Goal: Ask a question

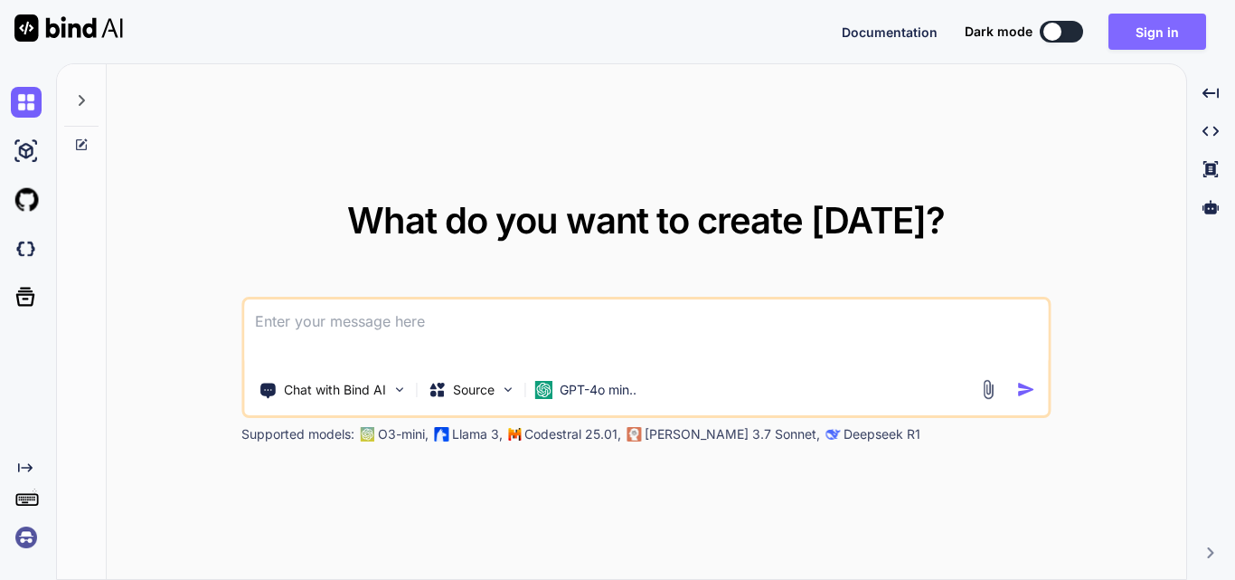
click at [1171, 27] on button "Sign in" at bounding box center [1158, 32] width 98 height 36
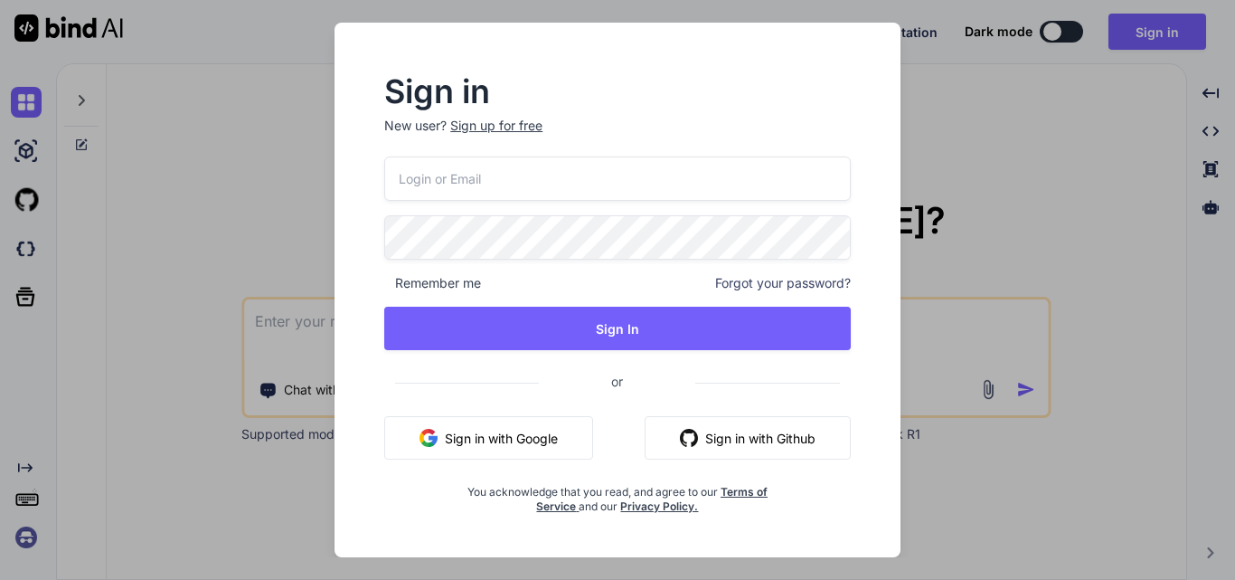
click at [488, 176] on input "email" at bounding box center [617, 178] width 467 height 44
paste input "[EMAIL_ADDRESS][DOMAIN_NAME]"
type input "[EMAIL_ADDRESS][DOMAIN_NAME]"
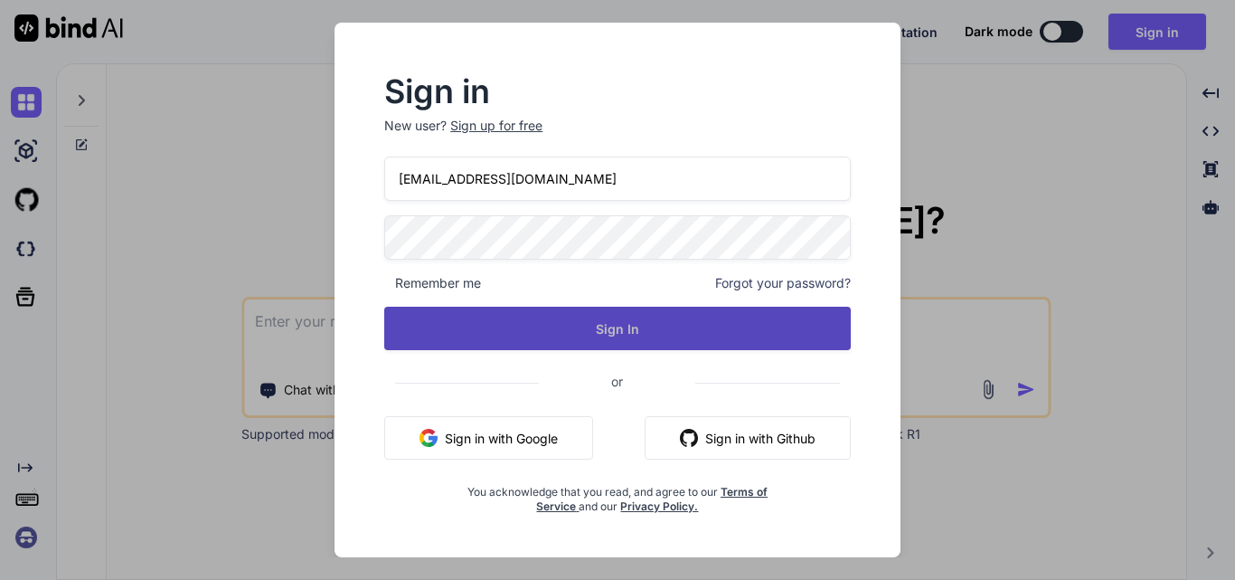
click at [493, 319] on button "Sign In" at bounding box center [617, 328] width 467 height 43
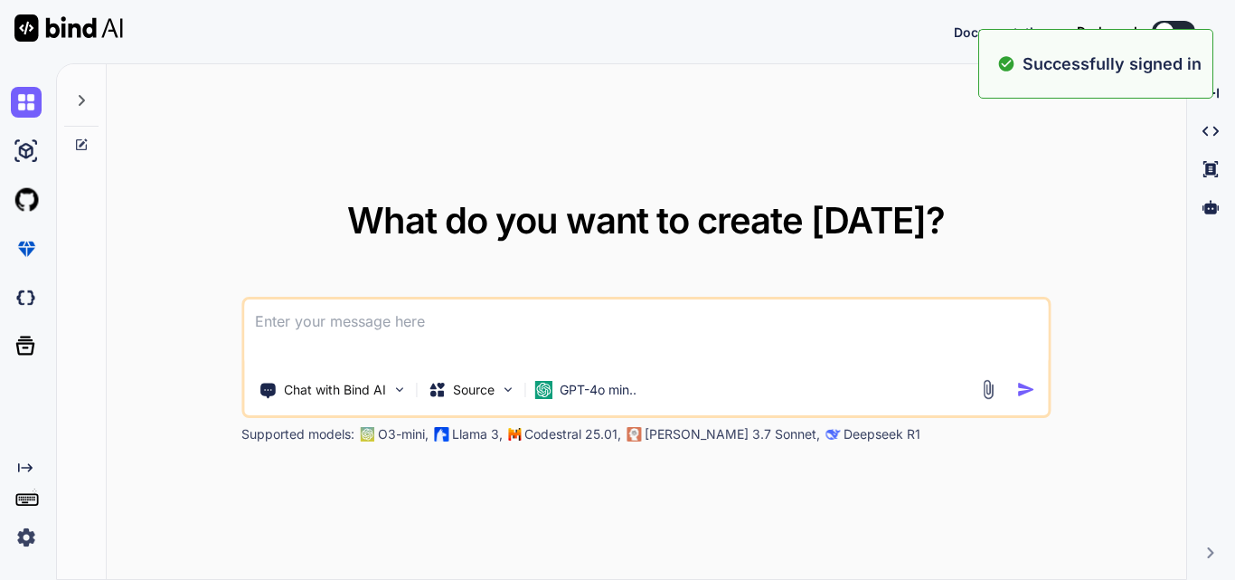
type textarea "x"
click at [879, 109] on div "What do you want to create today? Chat with Bind AI Source GPT-4o min.. Support…" at bounding box center [647, 322] width 1080 height 516
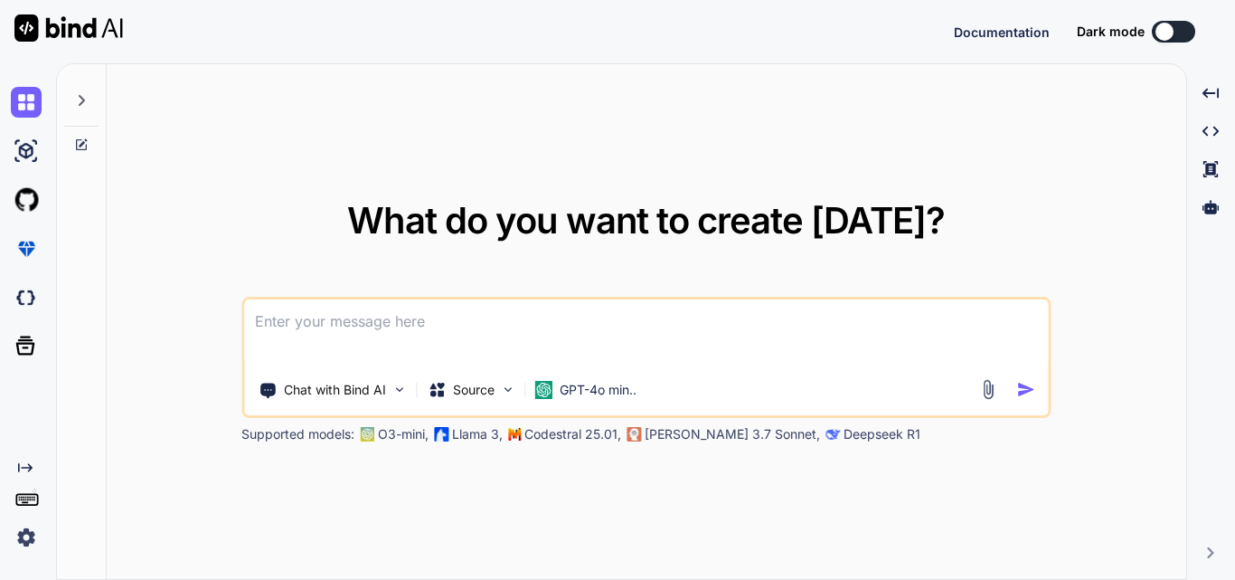
click at [317, 327] on textarea at bounding box center [646, 332] width 804 height 67
type textarea "g"
type textarea "x"
type textarea "ge"
type textarea "x"
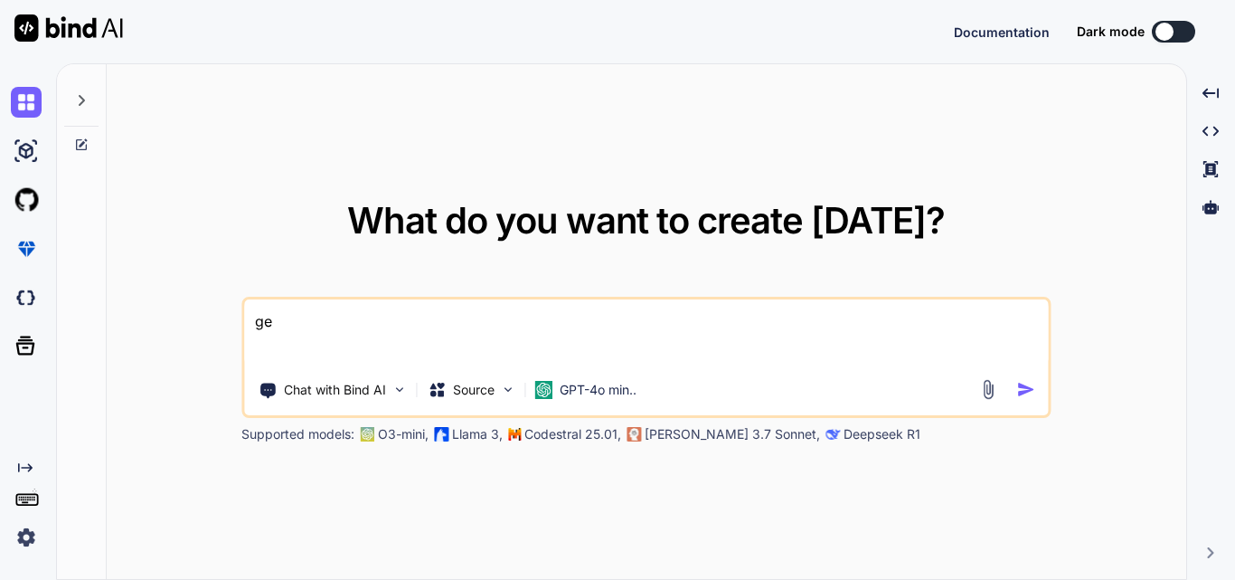
type textarea "get"
type textarea "x"
type textarea "gett"
type textarea "x"
type textarea "getti"
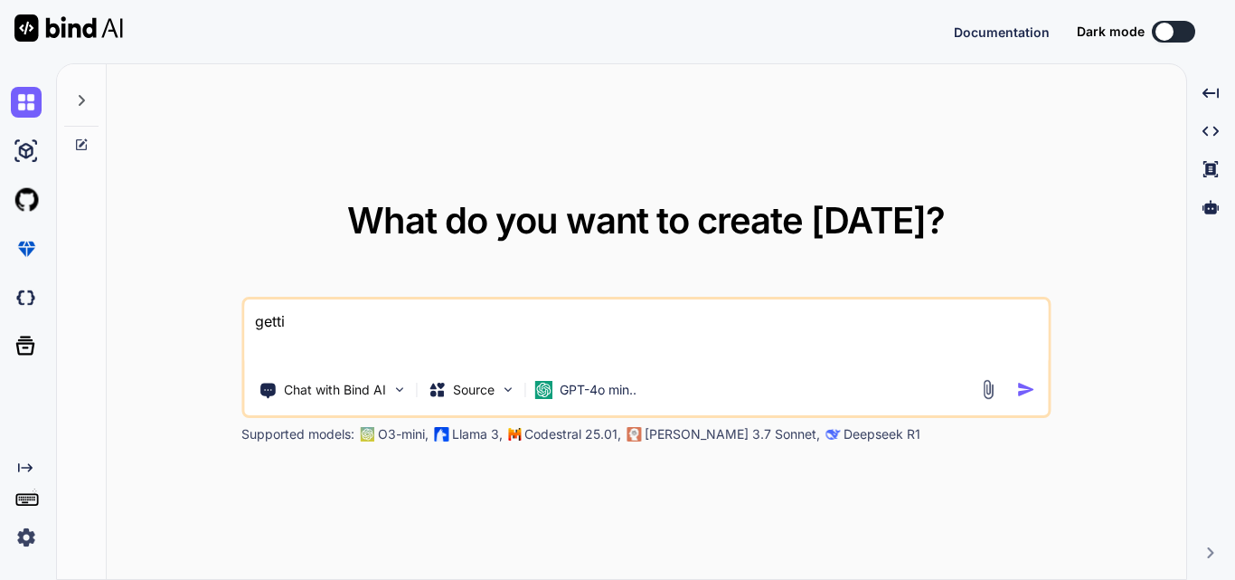
type textarea "x"
type textarea "gettin"
type textarea "x"
type textarea "getting"
type textarea "x"
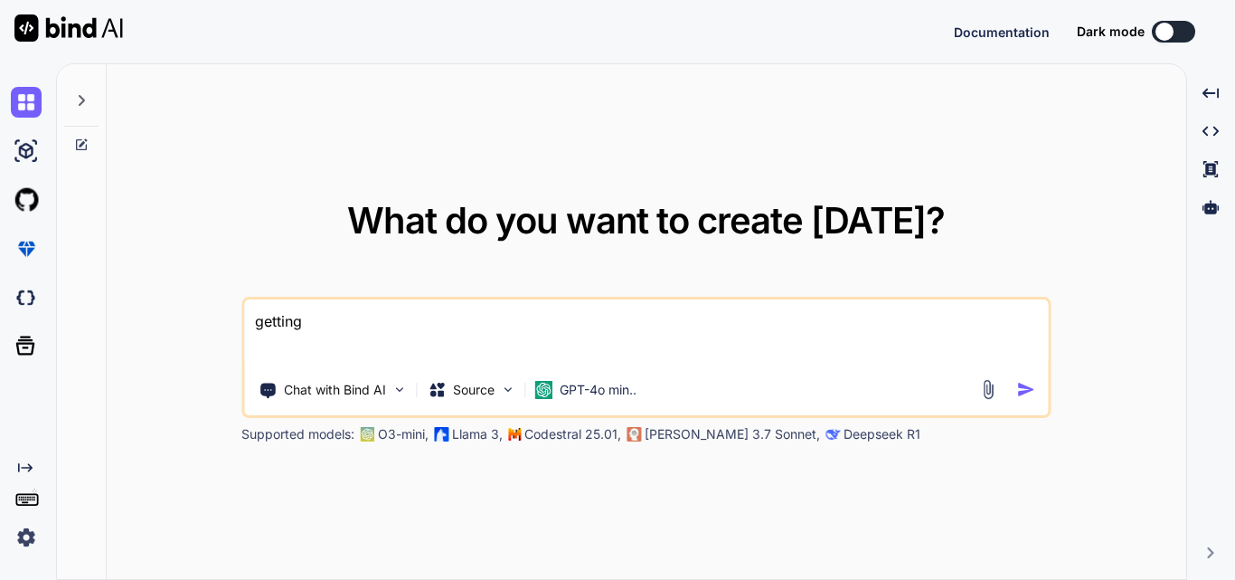
type textarea "getting"
type textarea "x"
type textarea "getting e"
type textarea "x"
type textarea "getting ex"
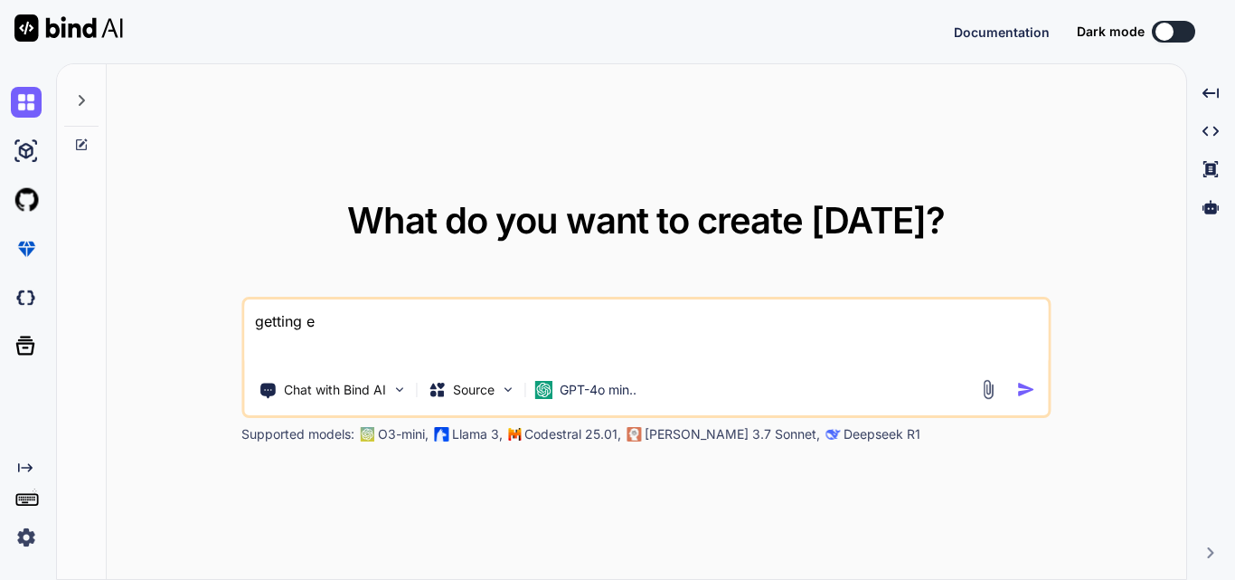
type textarea "x"
type textarea "getting exc"
type textarea "x"
type textarea "getting exce"
type textarea "x"
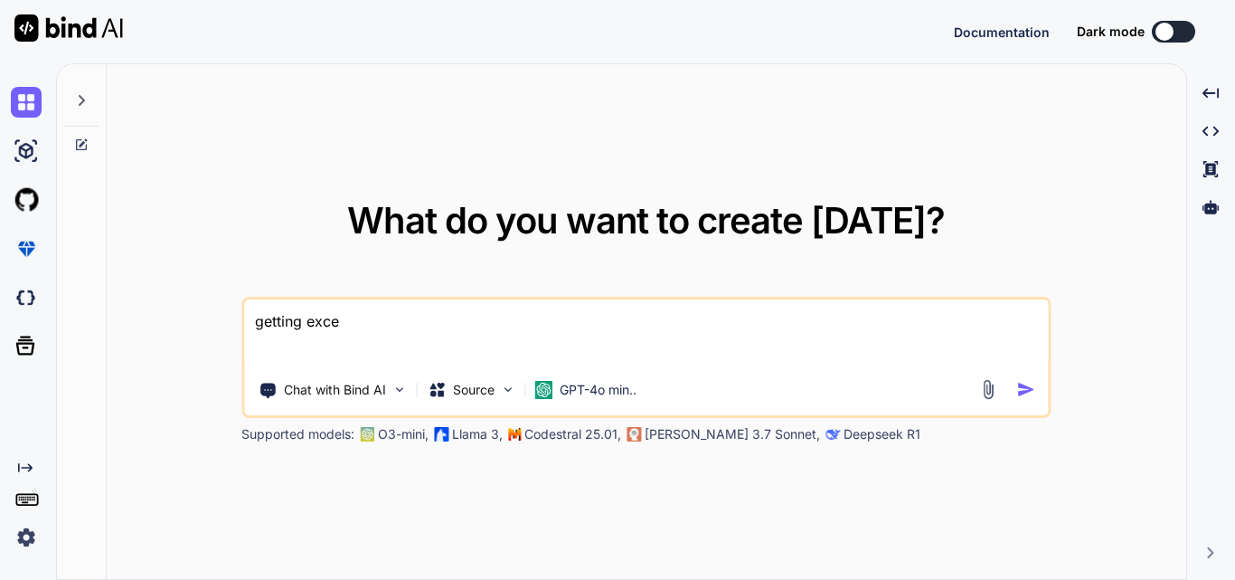
type textarea "getting excep"
type textarea "x"
type textarea "getting except"
type textarea "x"
type textarea "getting excepti"
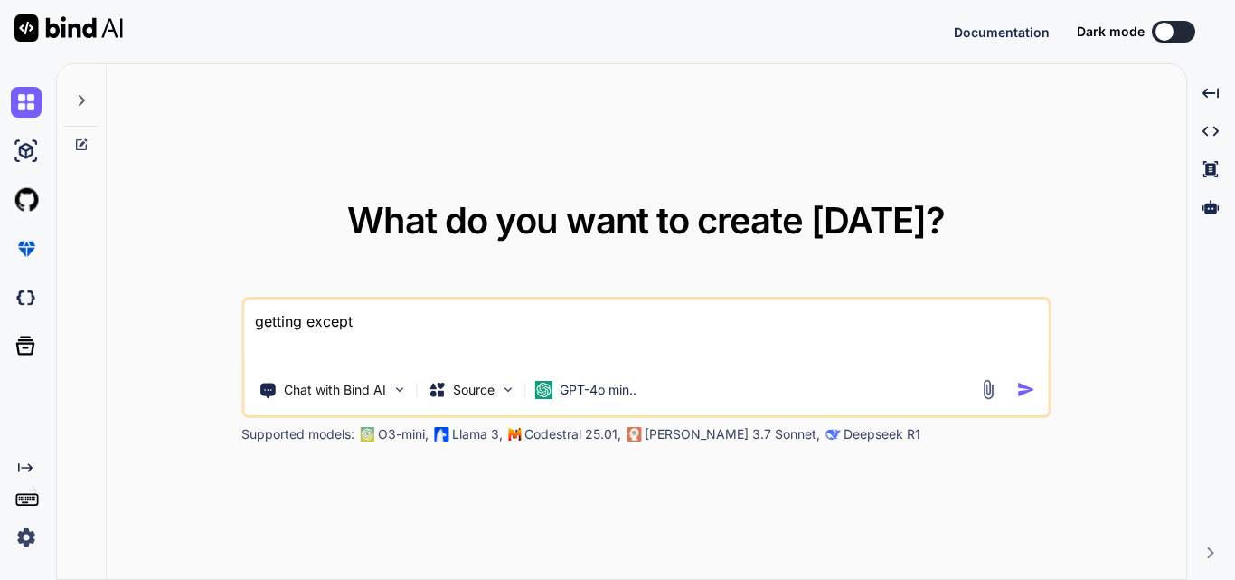
type textarea "x"
type textarea "getting exceptio"
type textarea "x"
type textarea "getting exception"
type textarea "x"
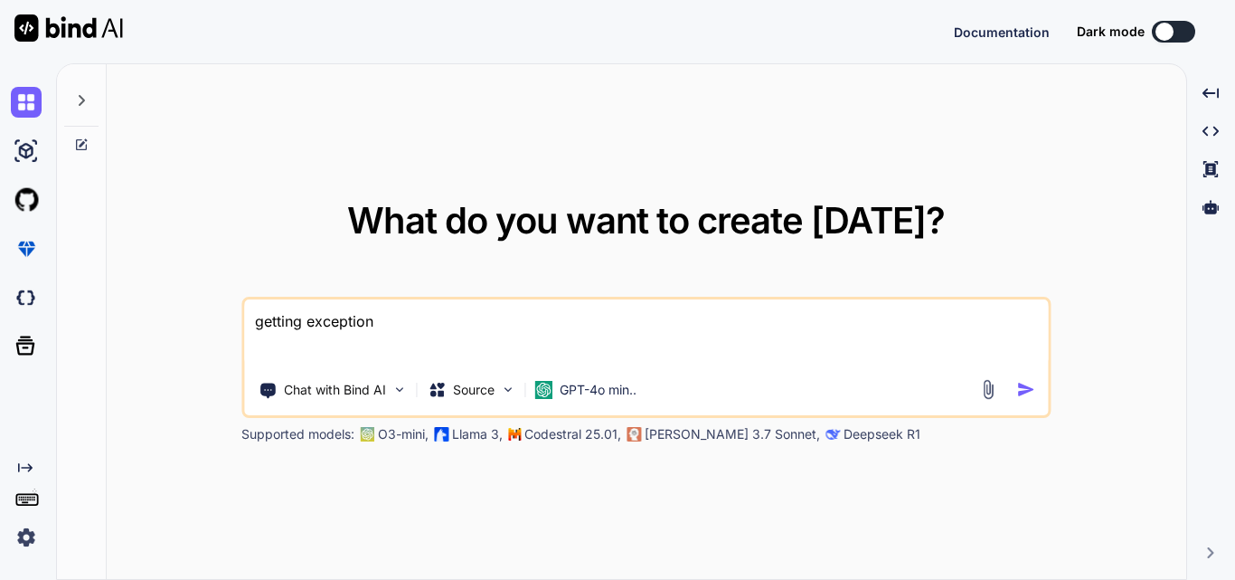
type textarea "getting exception"
type textarea "x"
type textarea "getting exception w"
type textarea "x"
type textarea "getting exception wh"
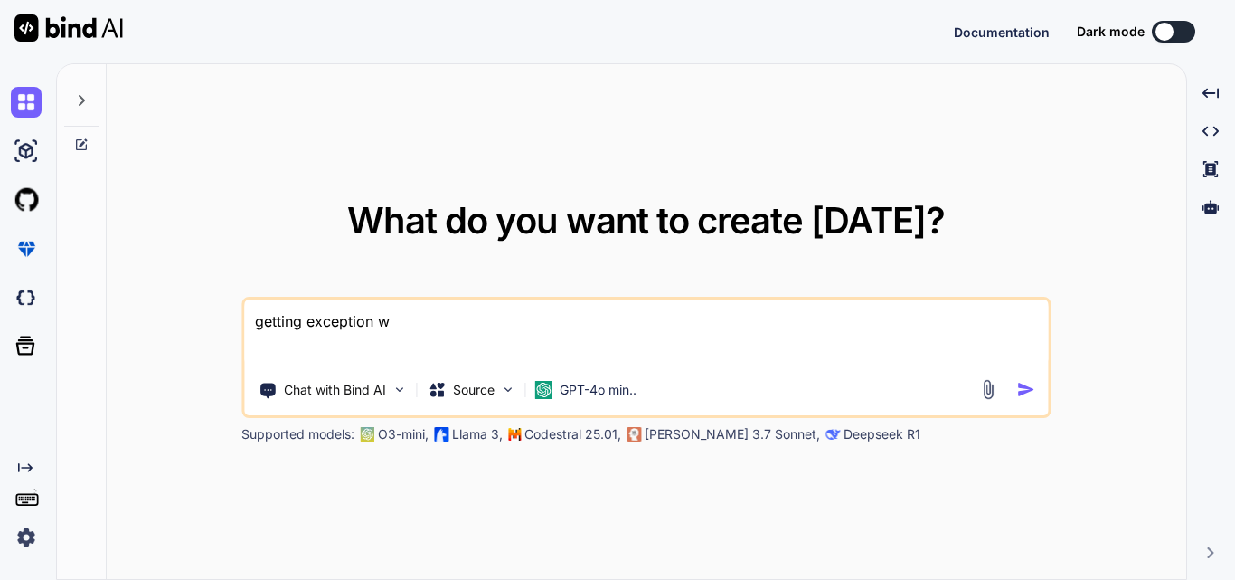
type textarea "x"
type textarea "getting exception whi"
type textarea "x"
type textarea "getting exception whil"
type textarea "x"
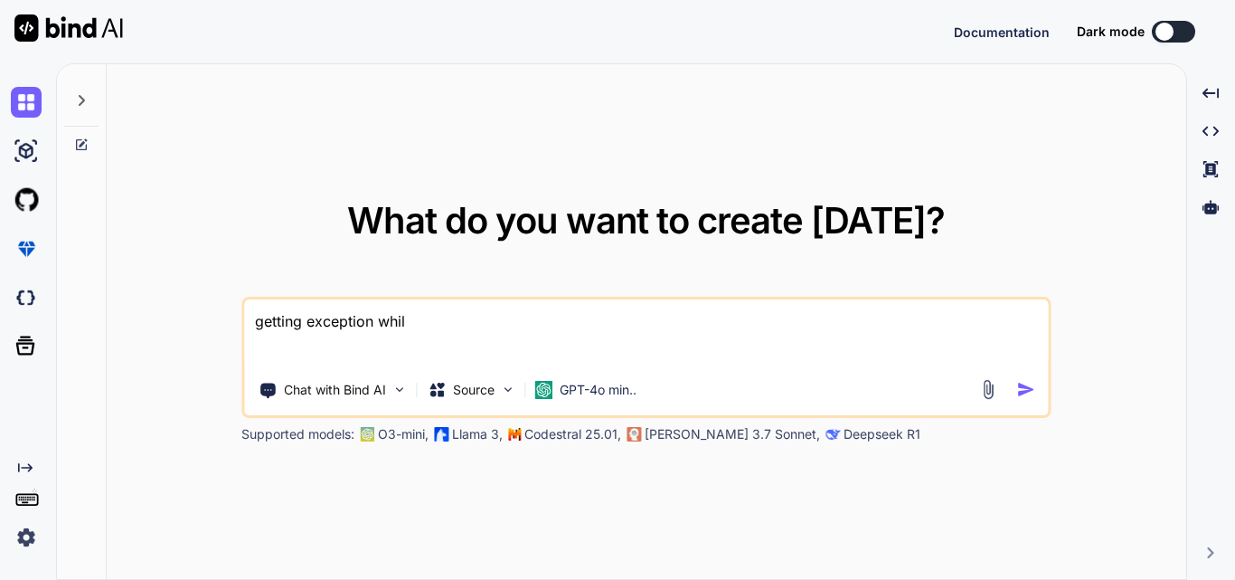
type textarea "getting exception while"
type textarea "x"
type textarea "getting exception while"
type textarea "x"
type textarea "getting exception while u"
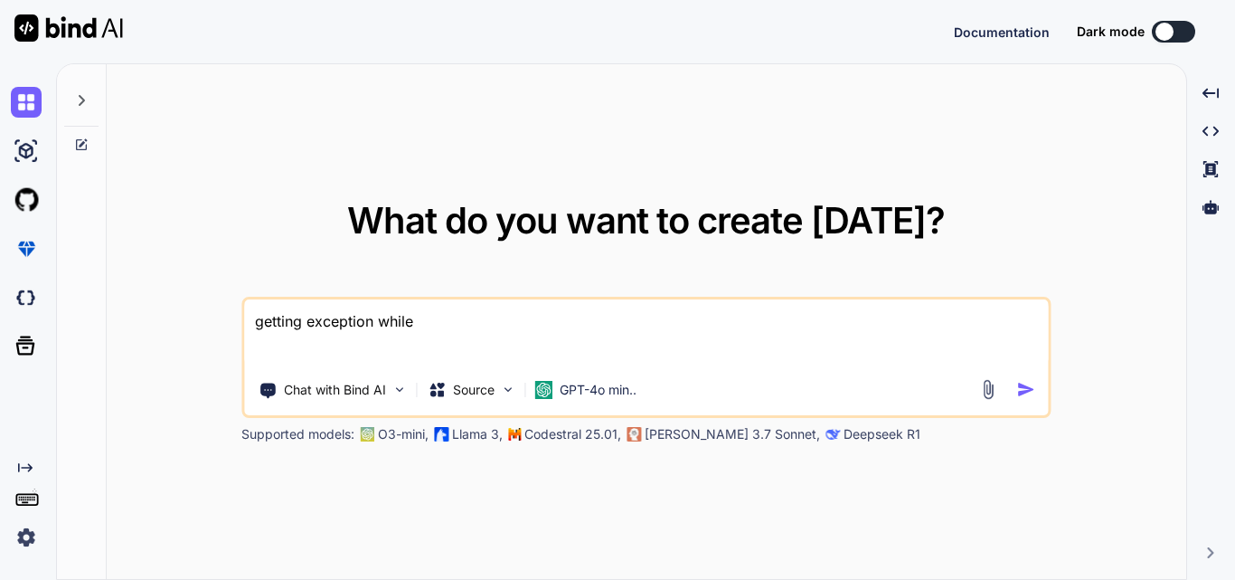
type textarea "x"
type textarea "getting exception while us"
type textarea "x"
type textarea "getting exception while usi"
type textarea "x"
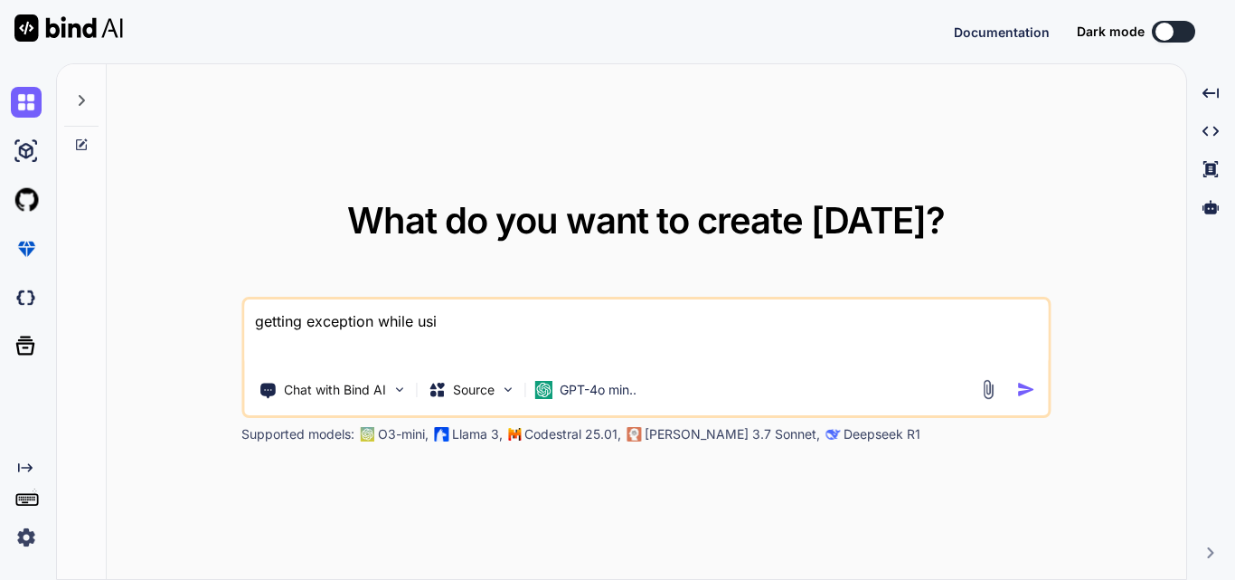
type textarea "getting exception while usin"
type textarea "x"
type textarea "getting exception while using"
type textarea "x"
type textarea "getting exception while using"
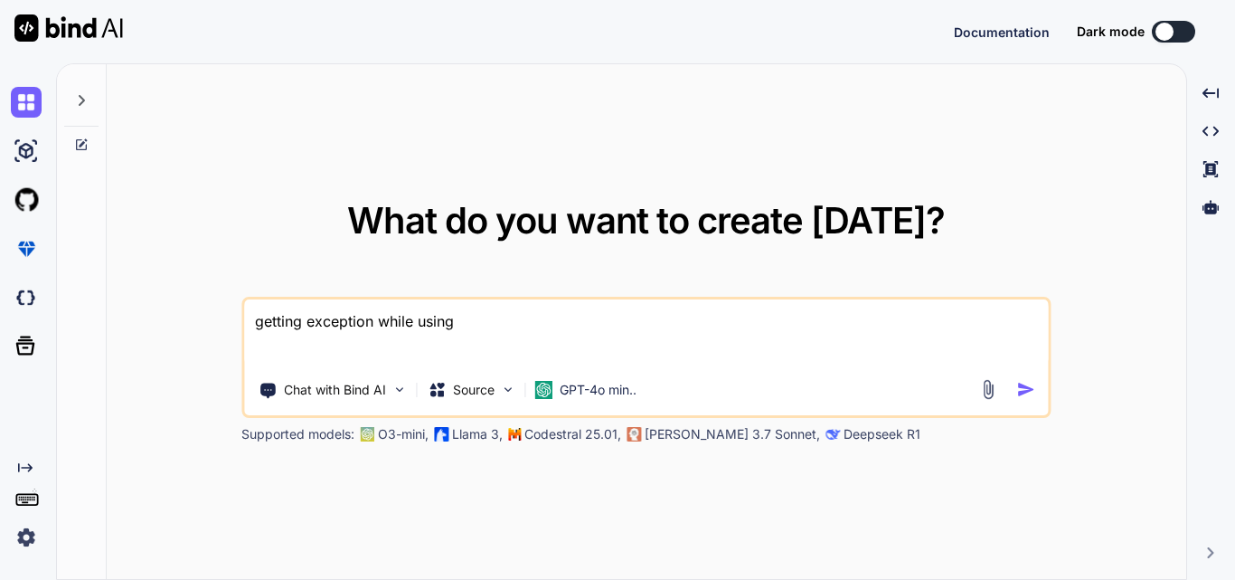
type textarea "x"
type textarea "getting exception while using"
type textarea "x"
type textarea "getting exception while usin"
type textarea "x"
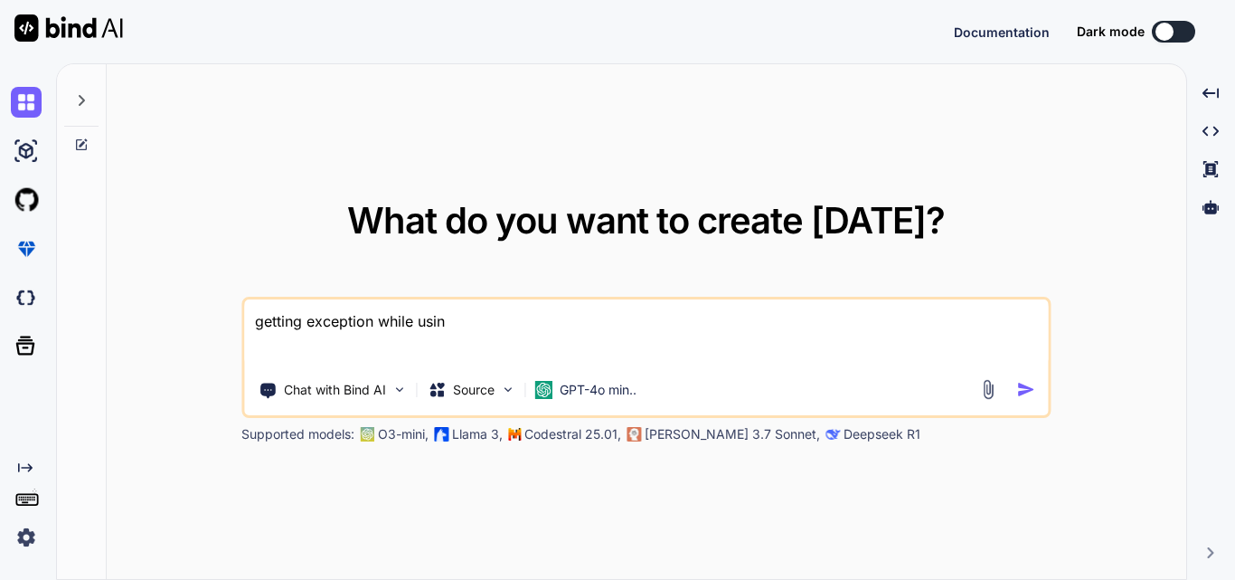
type textarea "getting exception while usi"
type textarea "x"
type textarea "getting exception while us"
type textarea "x"
type textarea "getting exception while u"
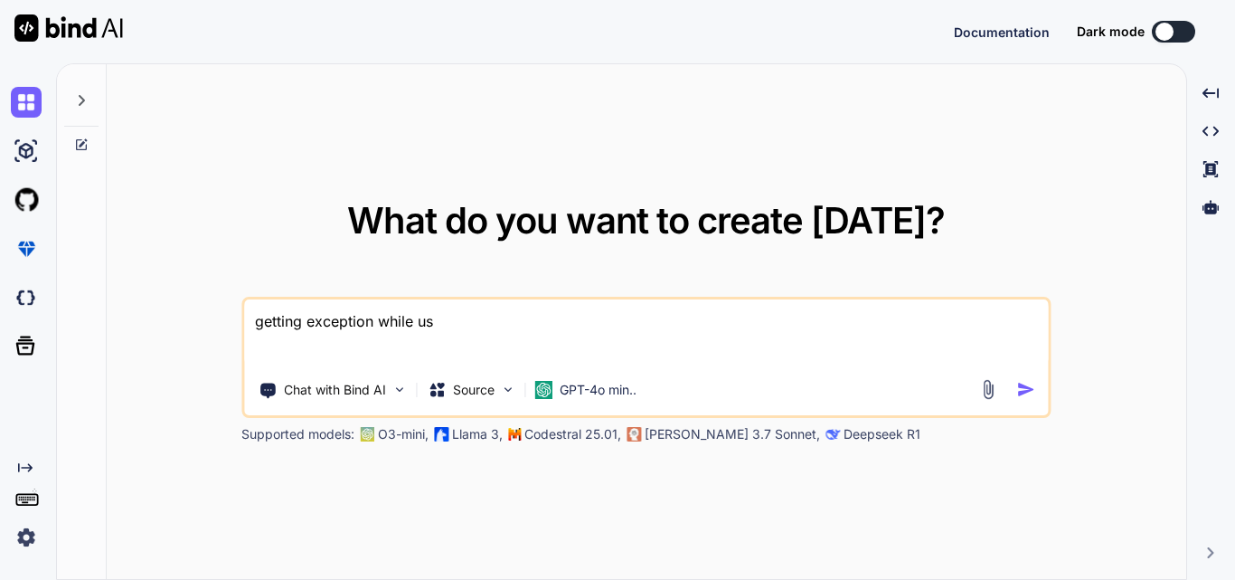
type textarea "x"
type textarea "getting exception while"
type textarea "x"
type textarea "getting exception while"
type textarea "x"
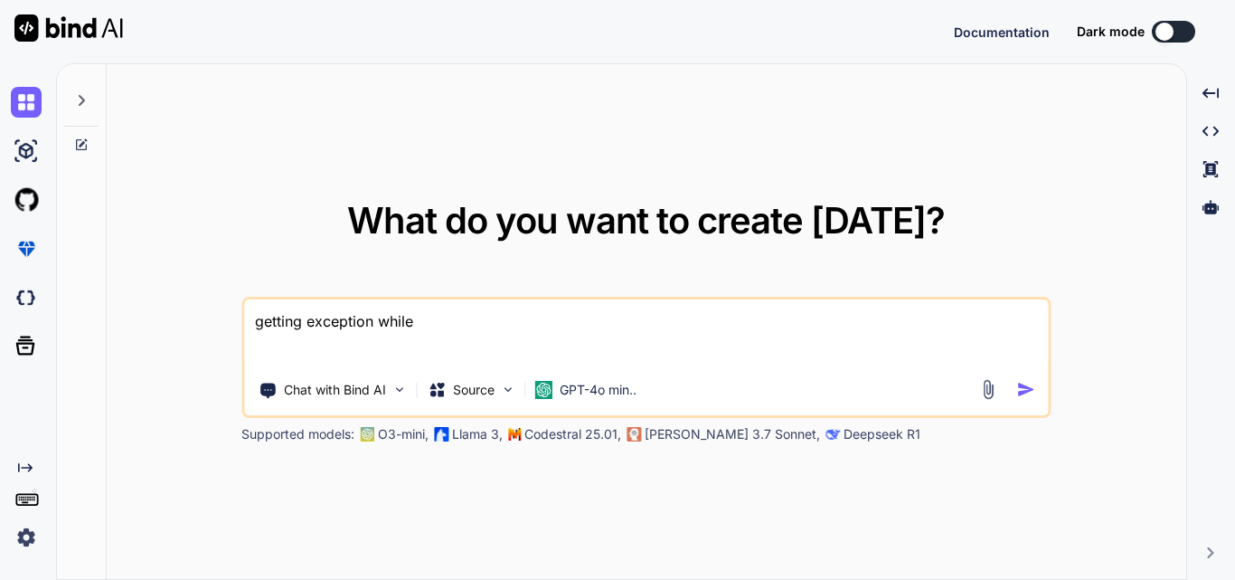
type textarea "getting exception whil"
type textarea "x"
type textarea "getting exception whi"
type textarea "x"
type textarea "getting exception wh"
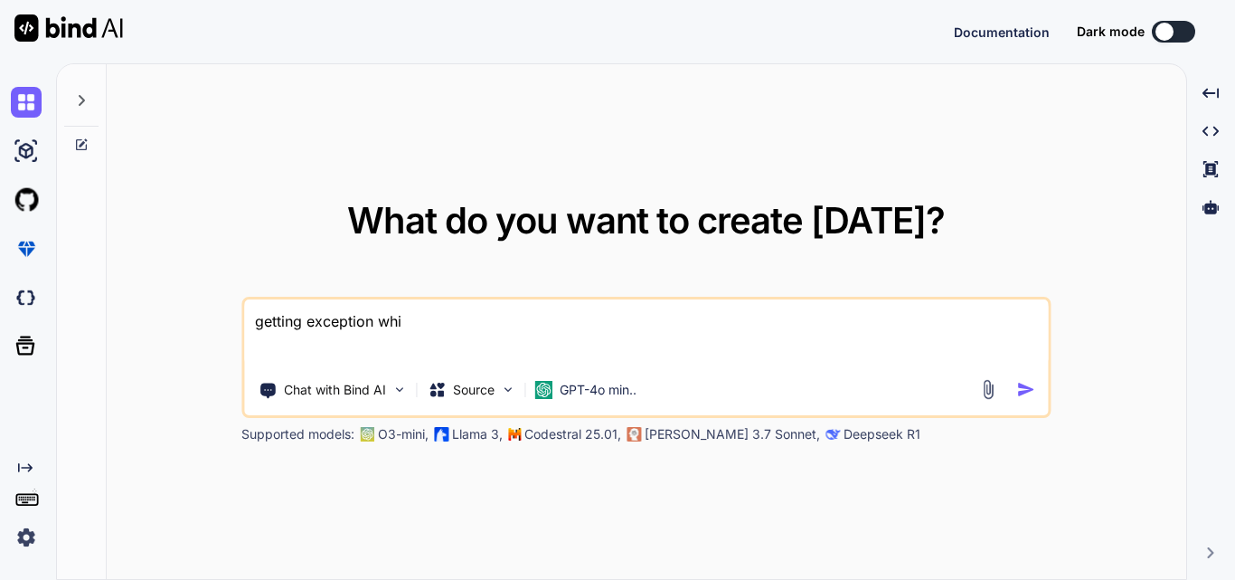
type textarea "x"
type textarea "getting exception w"
type textarea "x"
type textarea "getting exception"
type textarea "x"
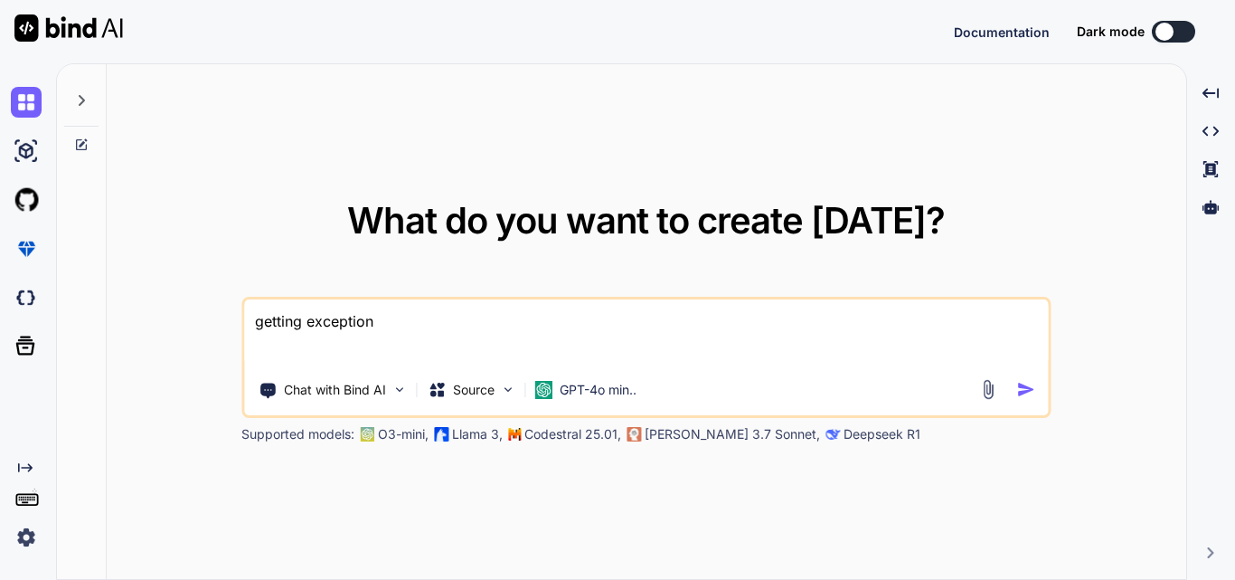
type textarea "getting exception"
type textarea "x"
type textarea "getting exceptio"
type textarea "x"
type textarea "getting excepti"
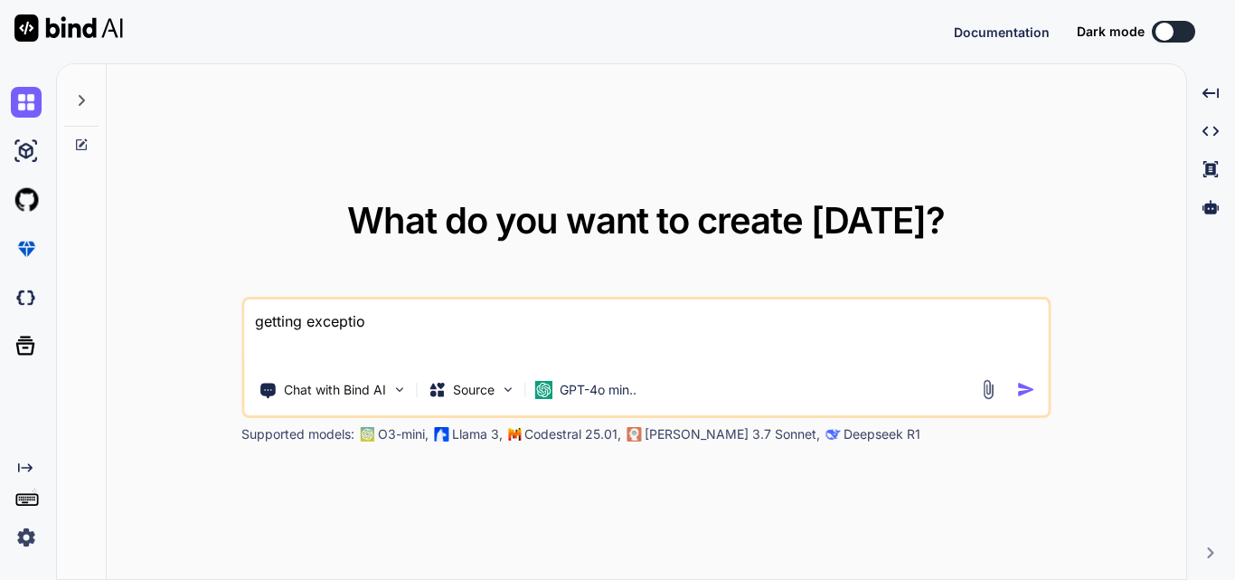
type textarea "x"
type textarea "getting except"
type textarea "x"
type textarea "getting excep"
type textarea "x"
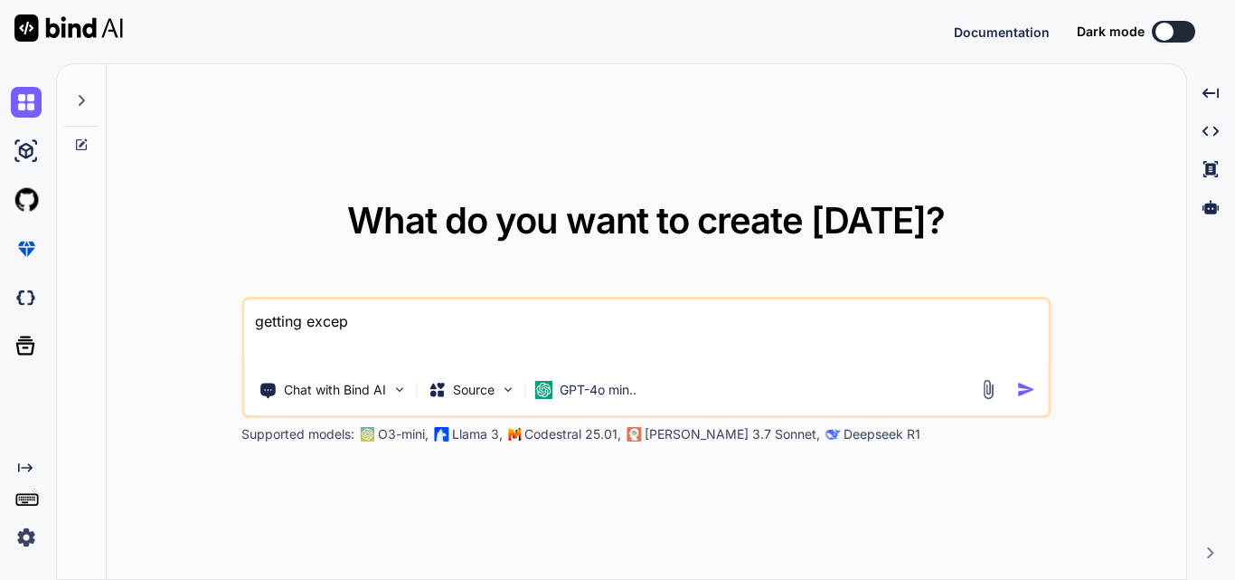
type textarea "getting exce"
type textarea "x"
type textarea "getting exc"
type textarea "x"
type textarea "getting ex"
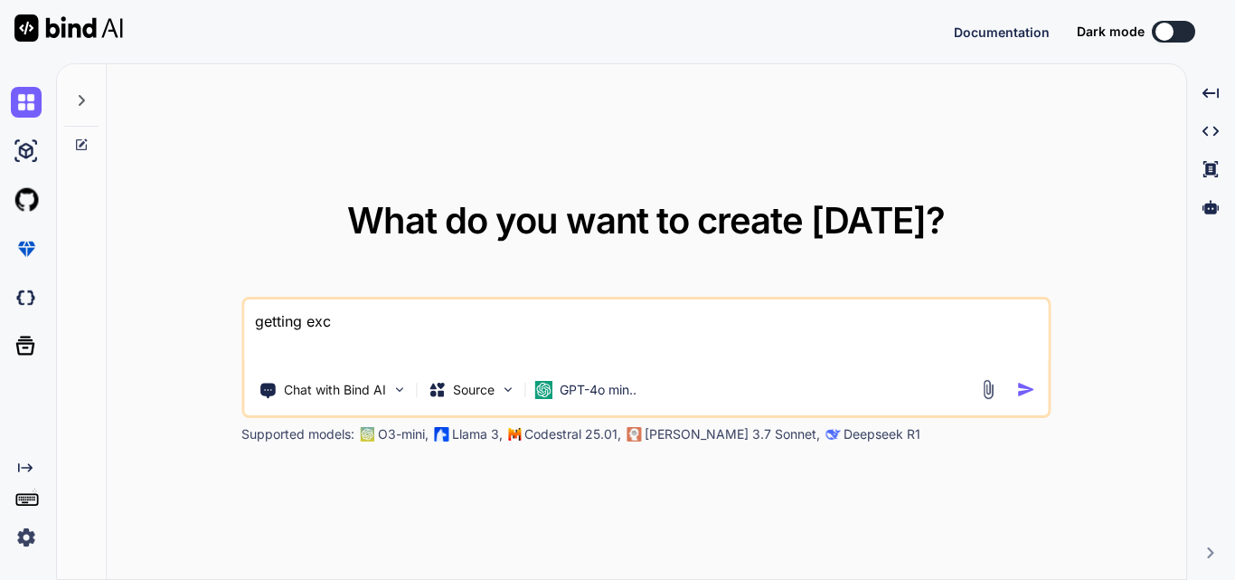
type textarea "x"
type textarea "getting e"
type textarea "x"
type textarea "getting"
type textarea "x"
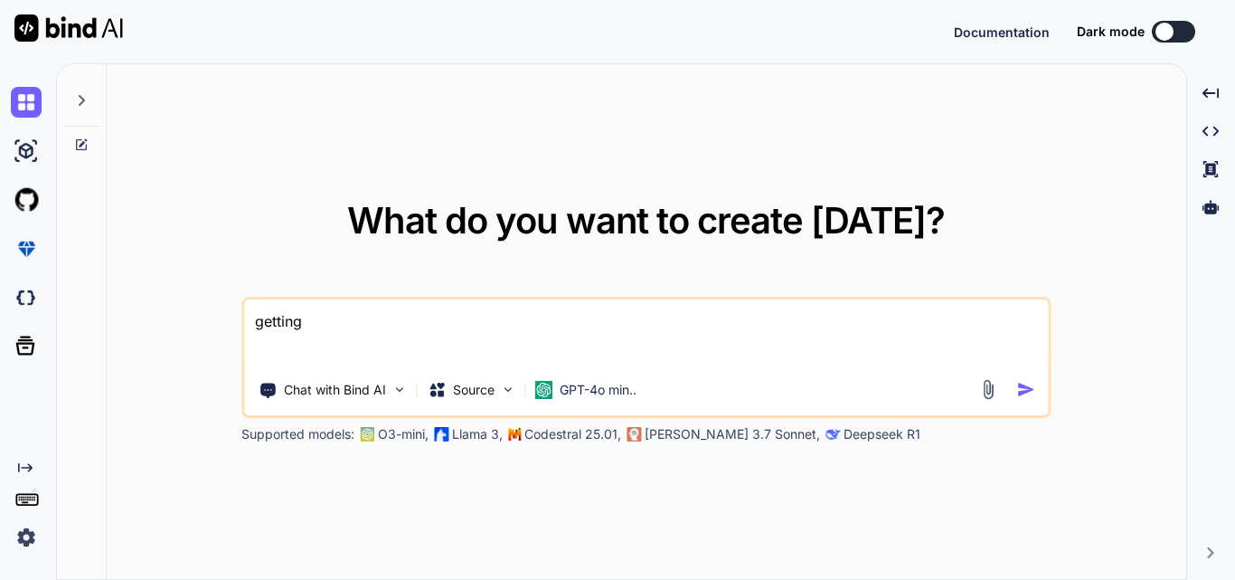
type textarea "getting"
type textarea "x"
type textarea "gettin"
type textarea "x"
type textarea "getti"
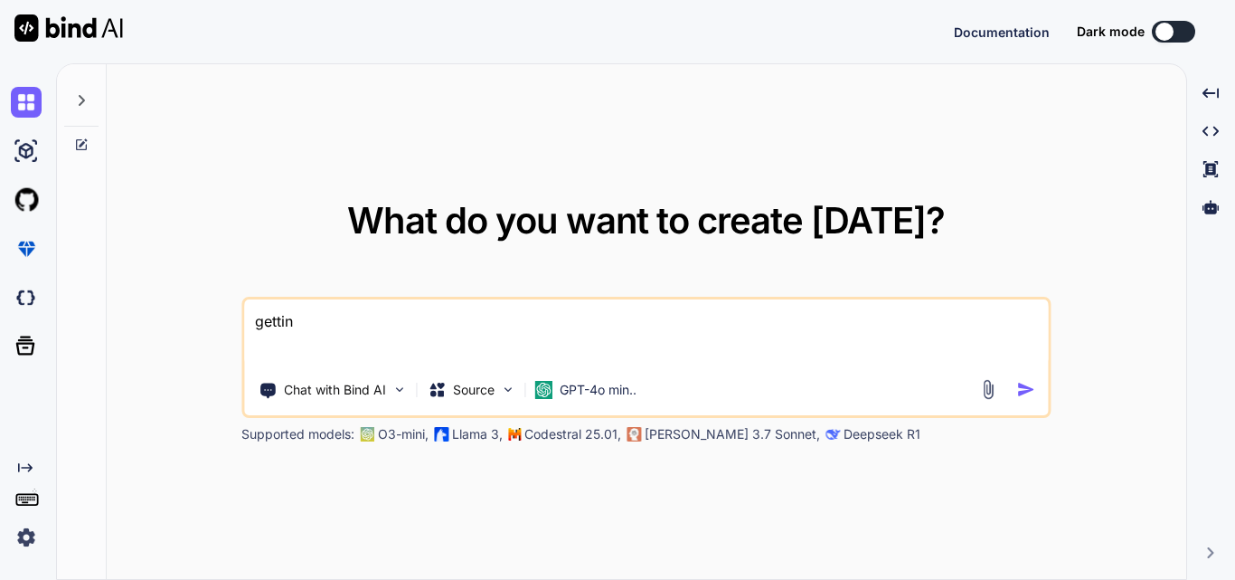
type textarea "x"
type textarea "gett"
type textarea "x"
type textarea "get"
type textarea "x"
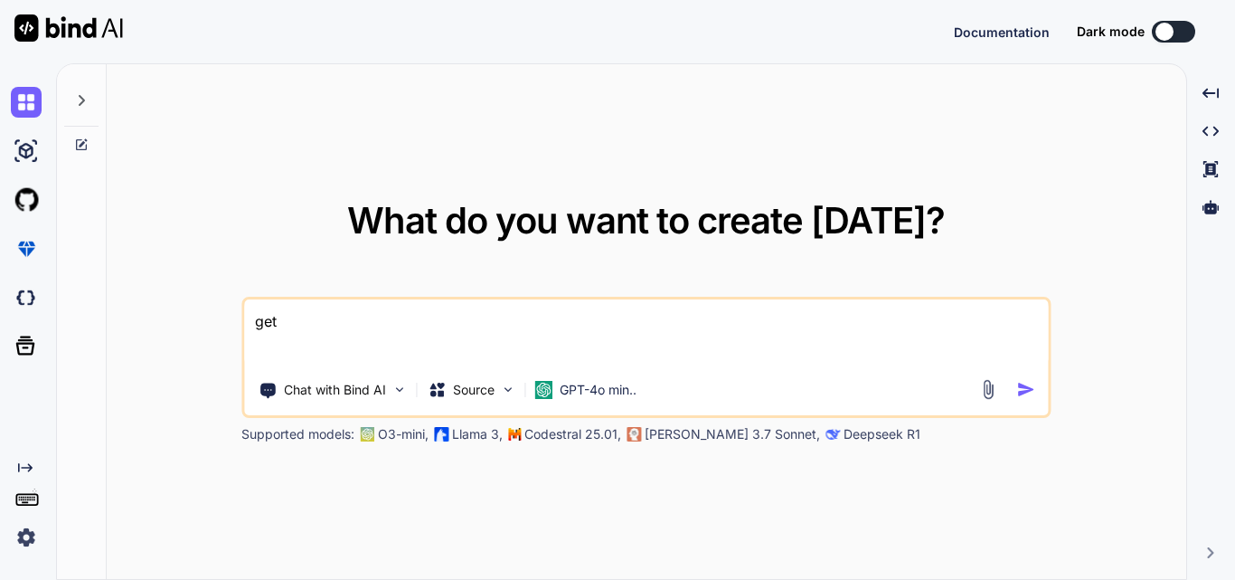
type textarea "ge"
type textarea "x"
type textarea "g"
type textarea "x"
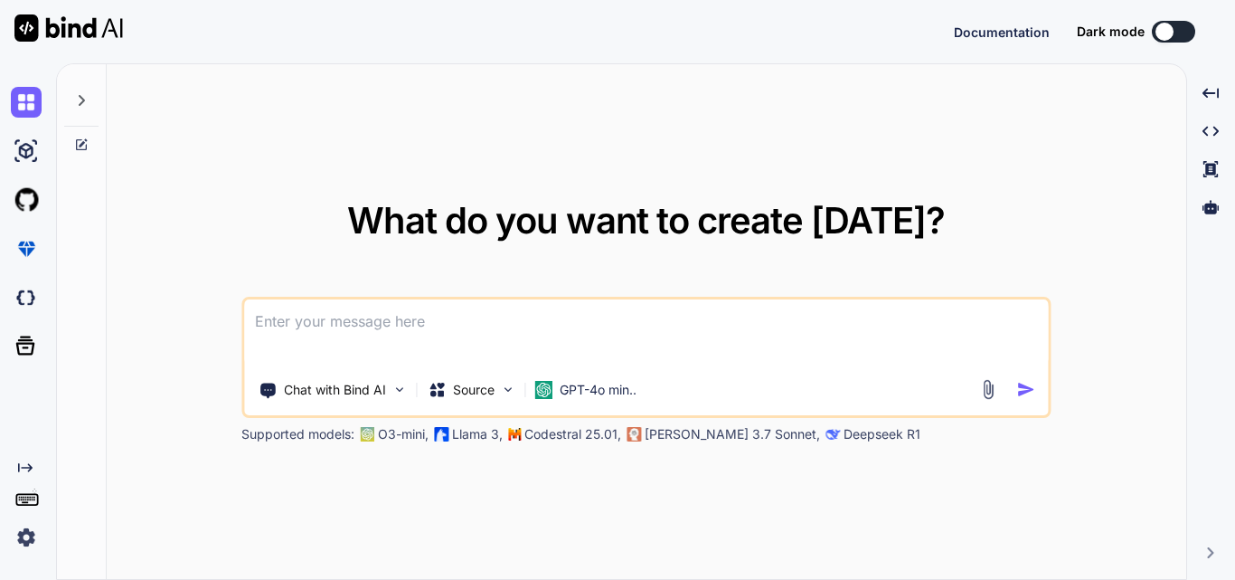
type textarea "E"
type textarea "x"
type textarea "Ex"
type textarea "x"
type textarea "Exc"
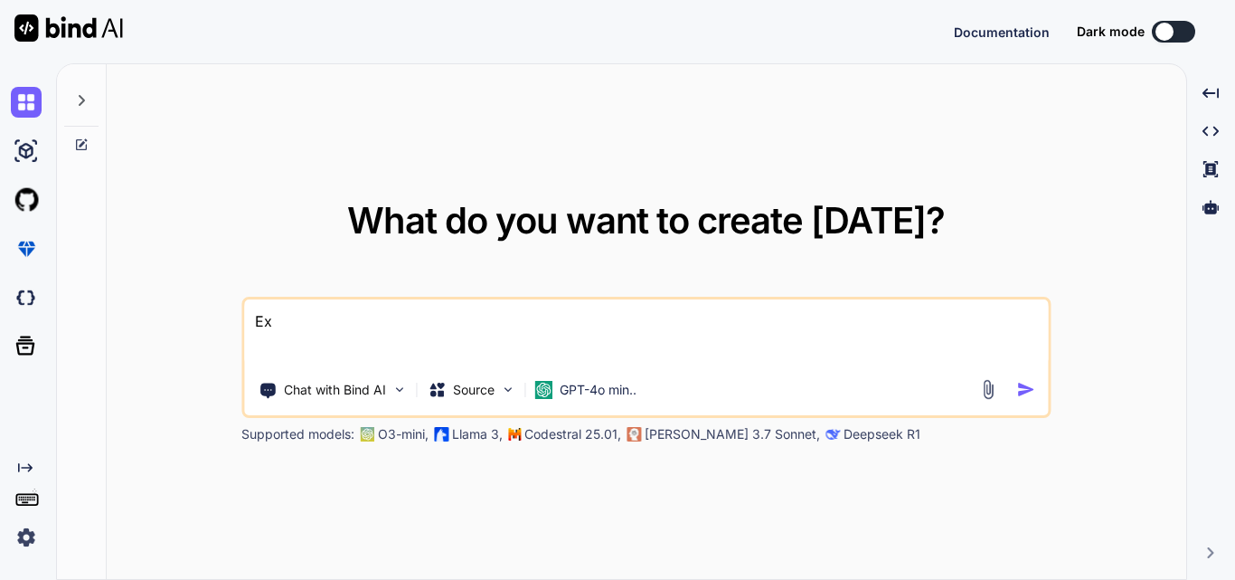
type textarea "x"
type textarea "Exce"
type textarea "x"
type textarea "Excep"
type textarea "x"
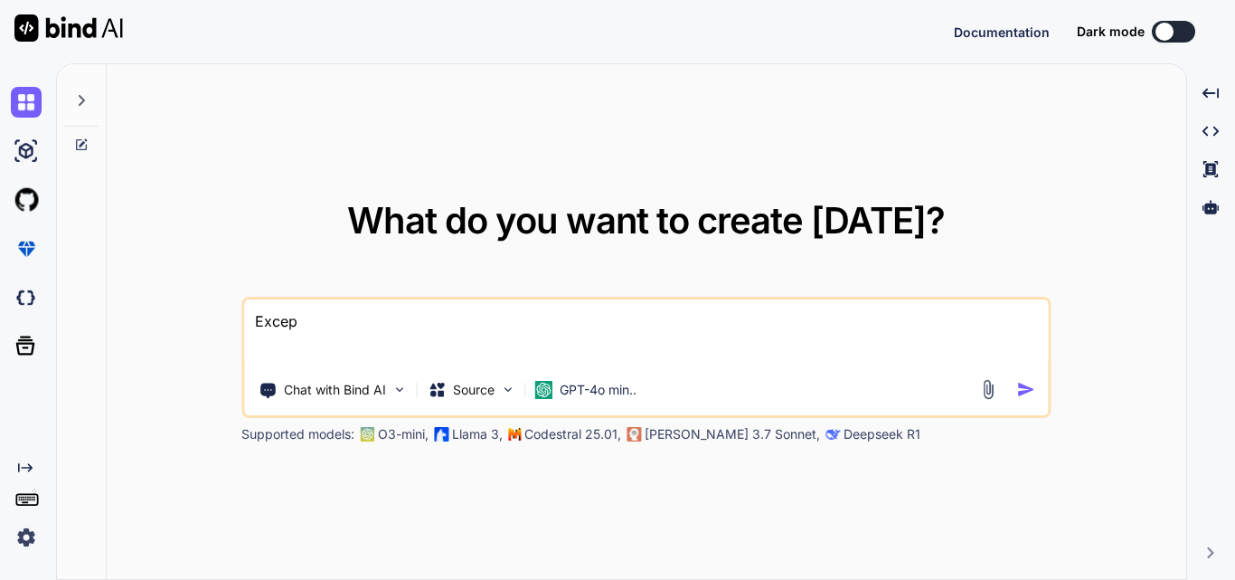
type textarea "Except"
type textarea "x"
type textarea "Excepti"
type textarea "x"
type textarea "Exceptio"
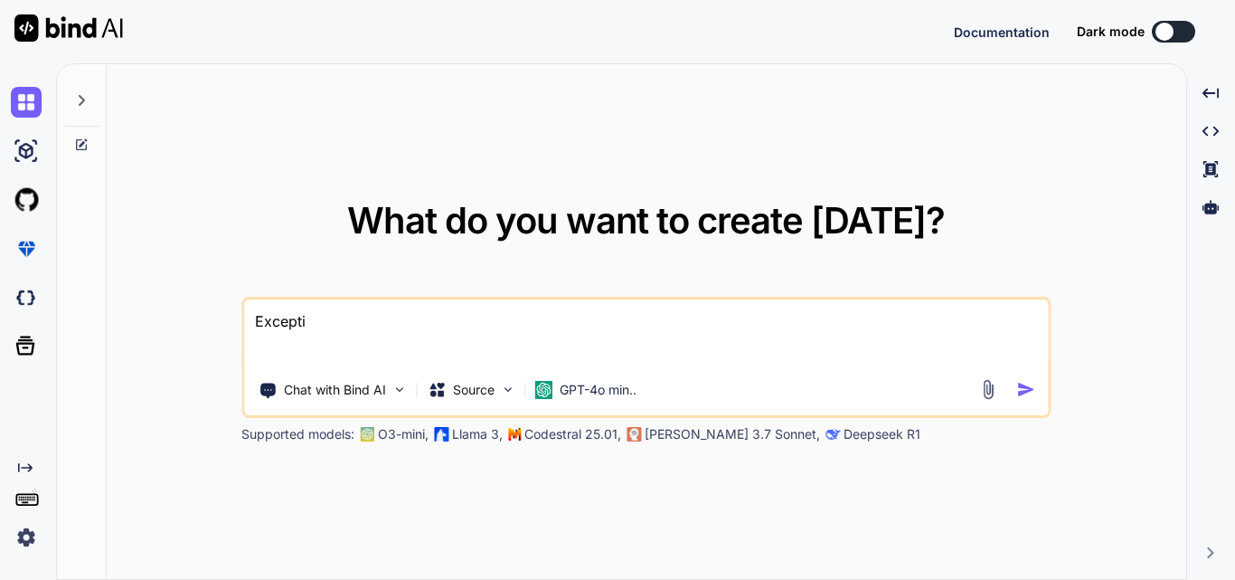
type textarea "x"
type textarea "Exception"
type textarea "x"
type textarea "Exception:"
type textarea "x"
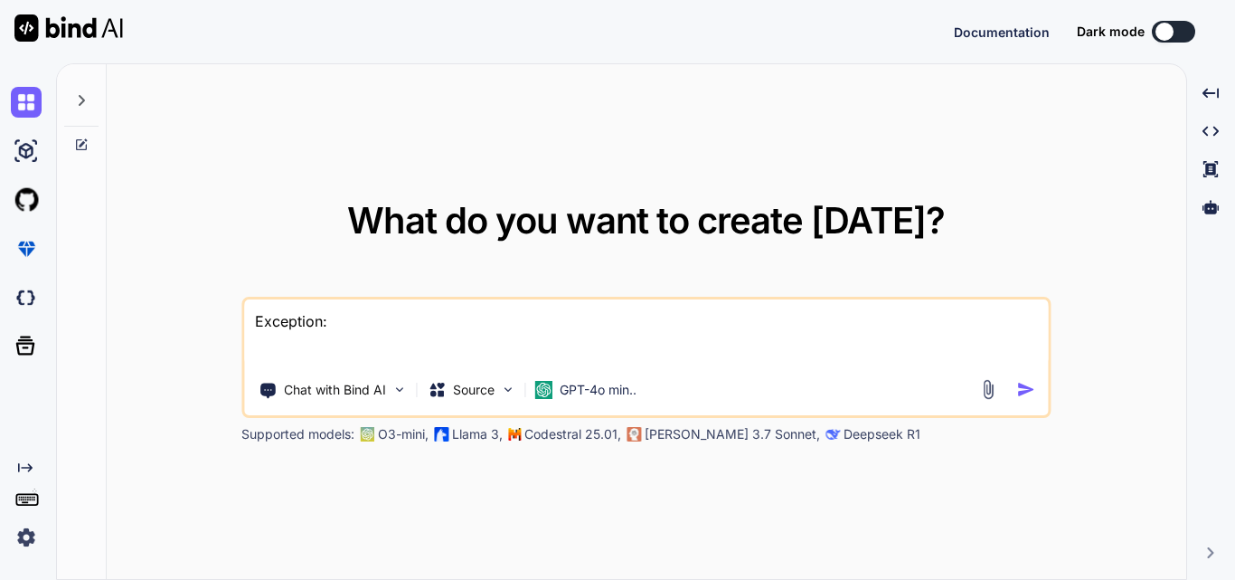
type textarea "Exception:"
type textarea "x"
paste textarea "[EMAIL_ADDRESS][DOMAIN_NAME]"
type textarea "Exception: bind@yopmail.com"
type textarea "x"
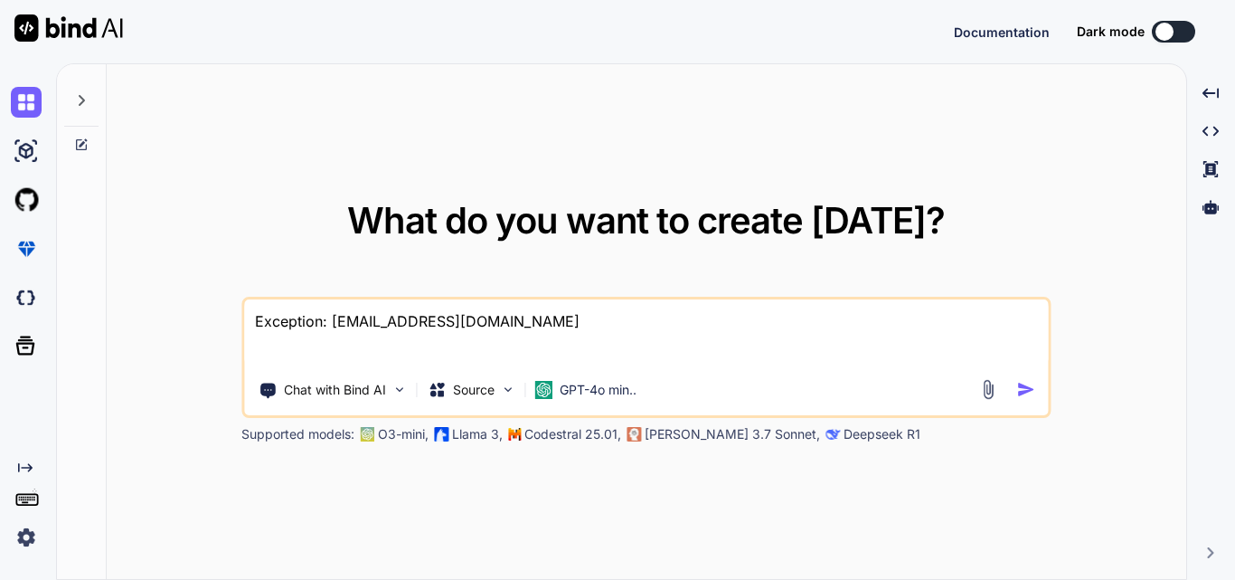
type textarea "Exception:"
type textarea "x"
paste textarea "IHubContext<NotificationHub> hubContext, IConfiguration configuration"
type textarea "Exception: IHubContext<NotificationHub> hubContext, IConfiguration configuration"
type textarea "x"
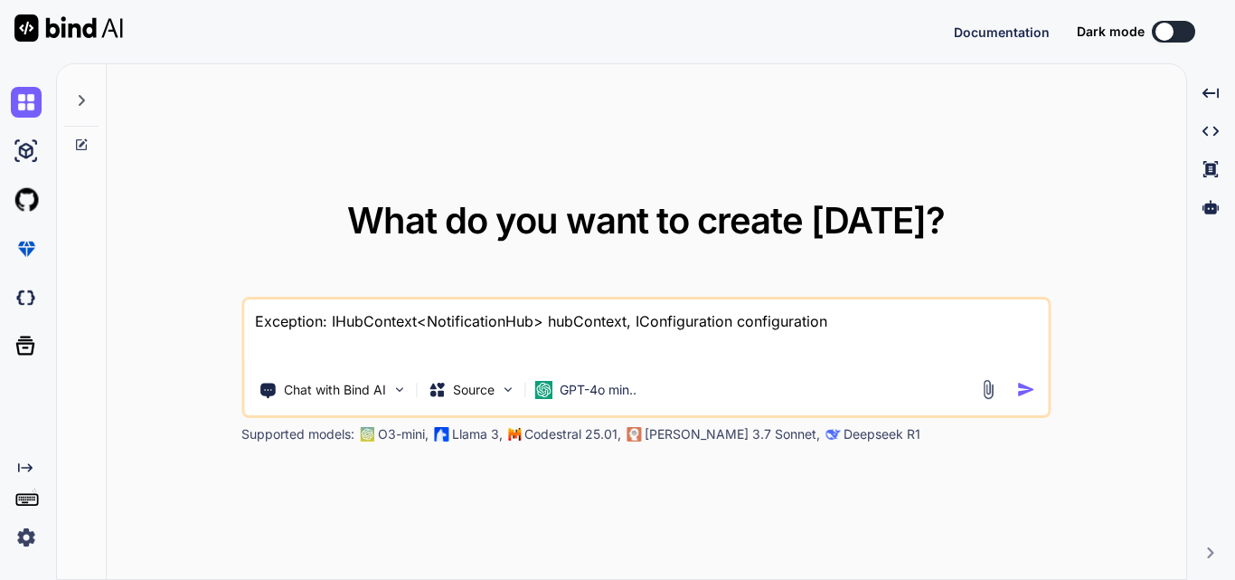
type textarea "Exception:"
type textarea "x"
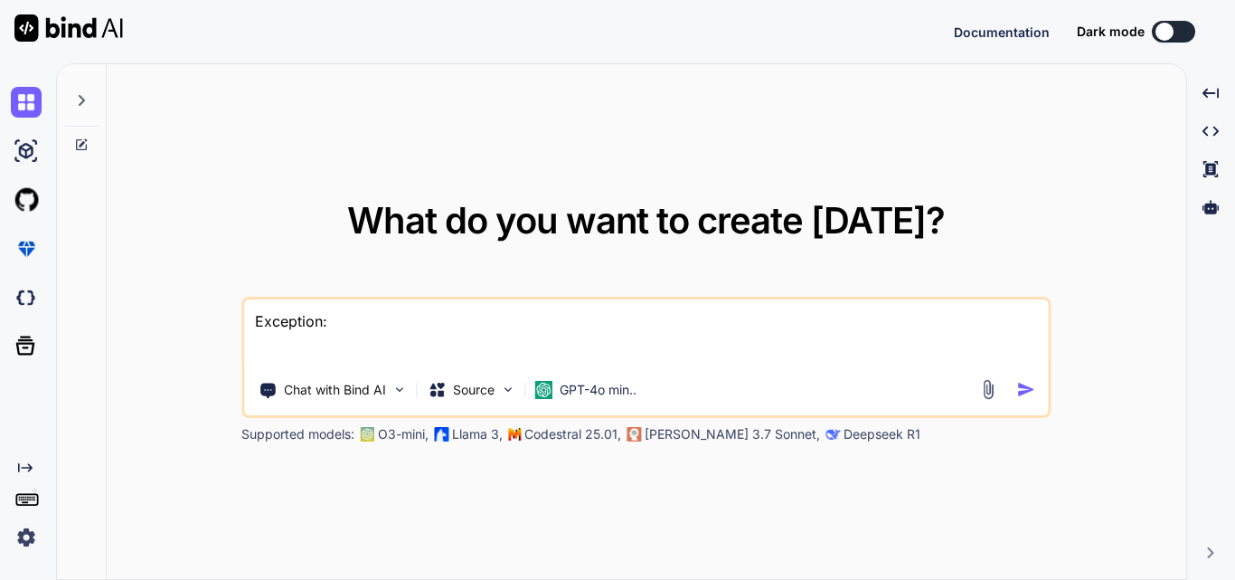
paste textarea "System.DllNotFoundException: 'Unable to load DLL 'sni.dll' or one of its depend…"
type textarea "Exception: System.DllNotFoundException: 'Unable to load DLL 'sni.dll' or one of…"
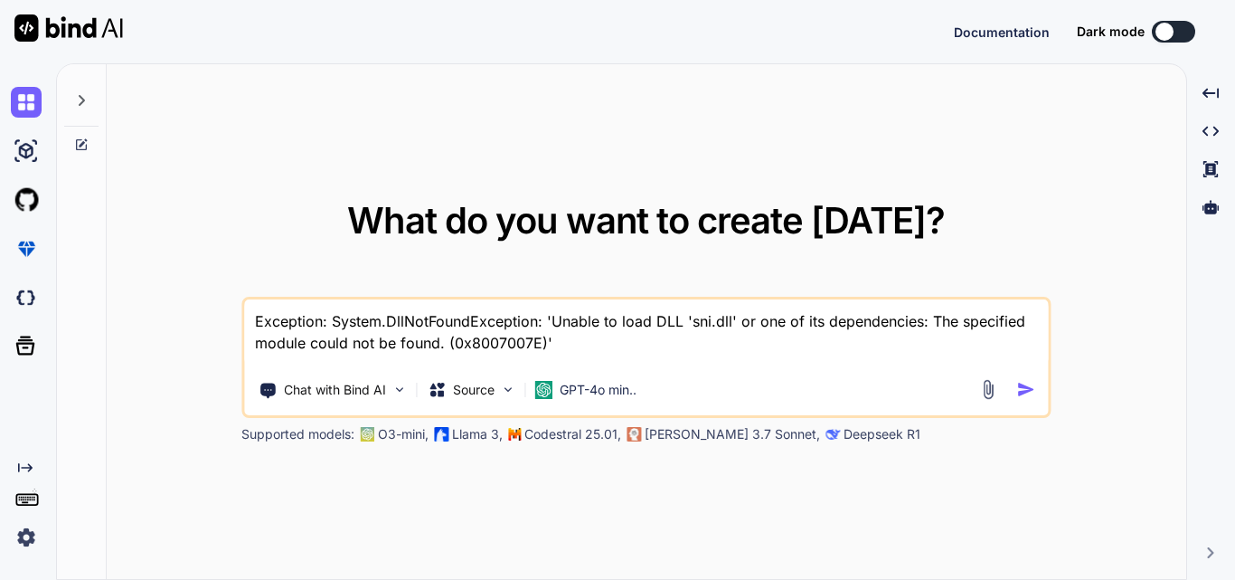
type textarea "x"
type textarea "Exception: System.DllNotFoundException: 'Unable to load DLL 'sni.dll' or one of…"
click at [1027, 390] on img "button" at bounding box center [1026, 389] width 19 height 19
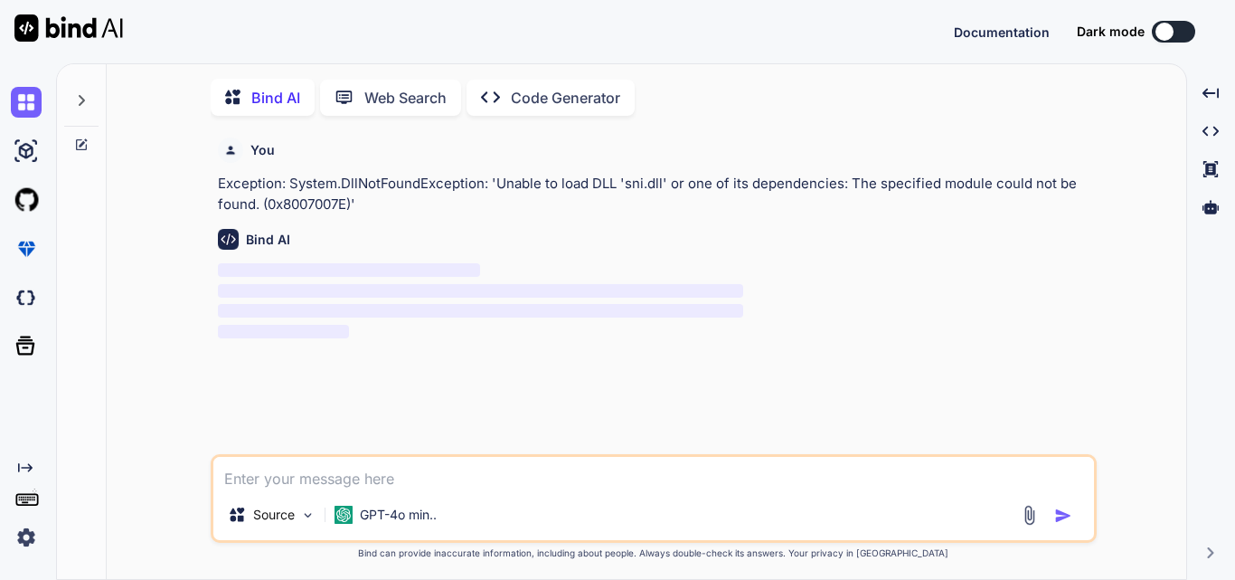
scroll to position [7, 0]
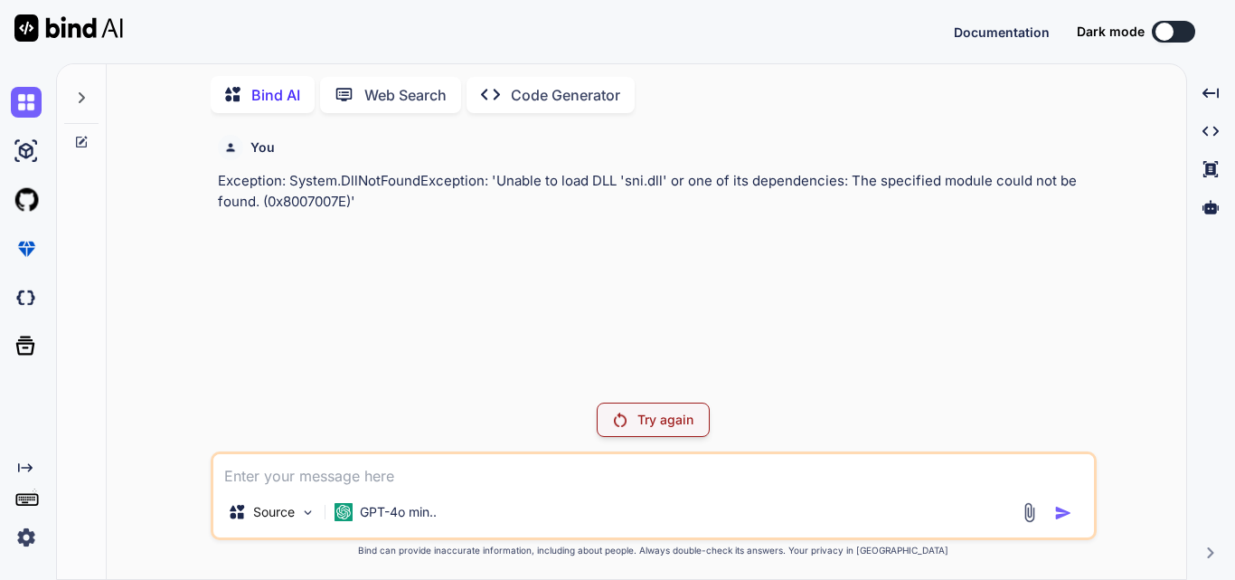
click at [664, 414] on p "Try again" at bounding box center [666, 420] width 56 height 18
click at [664, 413] on p "Try again" at bounding box center [666, 420] width 56 height 18
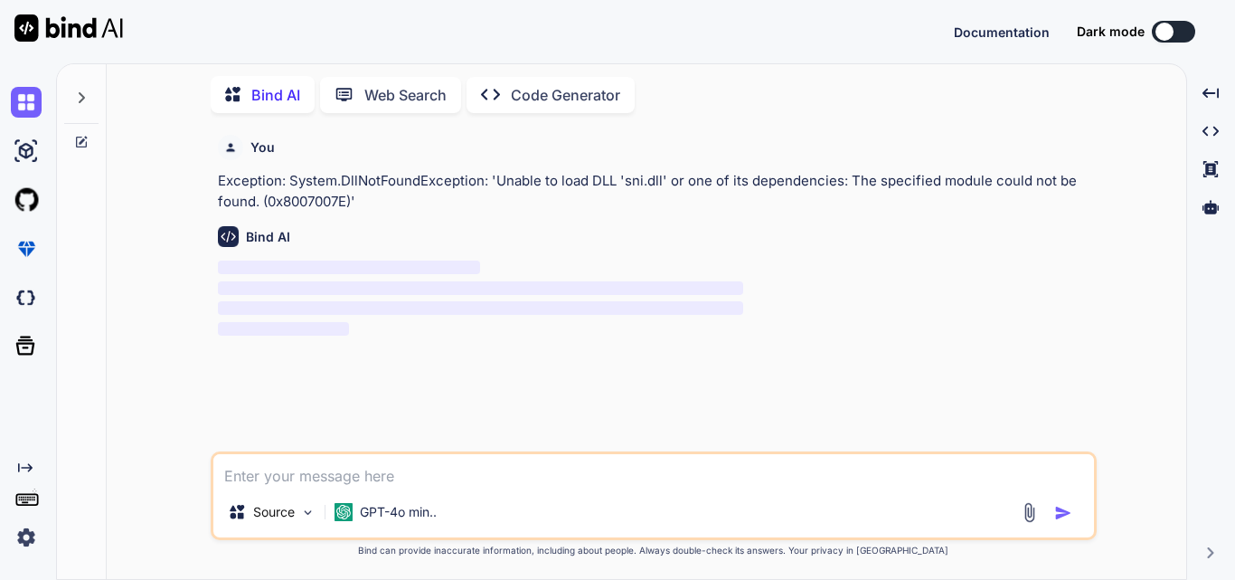
click at [278, 265] on span "‌" at bounding box center [349, 267] width 262 height 14
click at [431, 307] on span "‌" at bounding box center [480, 308] width 525 height 14
click at [25, 537] on img at bounding box center [26, 537] width 31 height 31
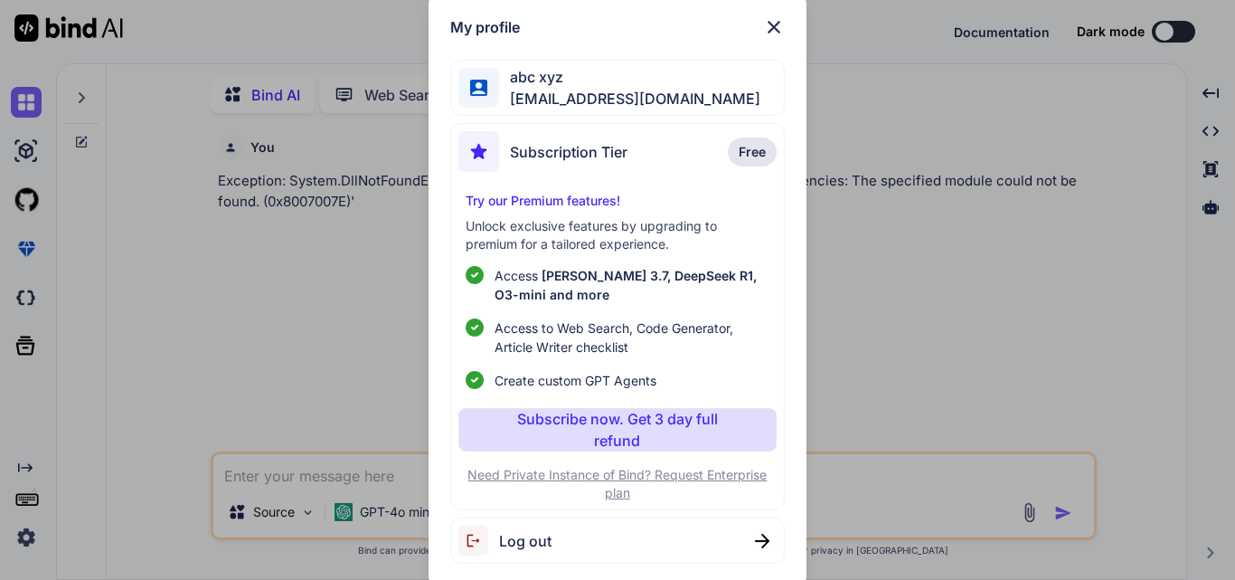
click at [516, 538] on span "Log out" at bounding box center [525, 541] width 52 height 22
type textarea "x"
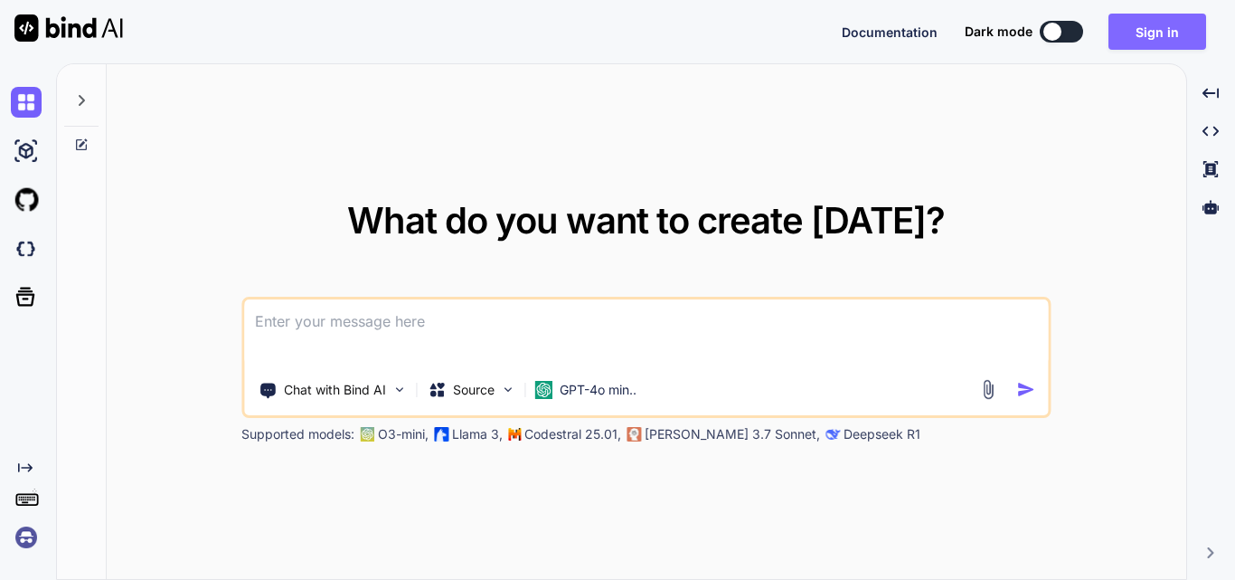
click at [1178, 18] on button "Sign in" at bounding box center [1158, 32] width 98 height 36
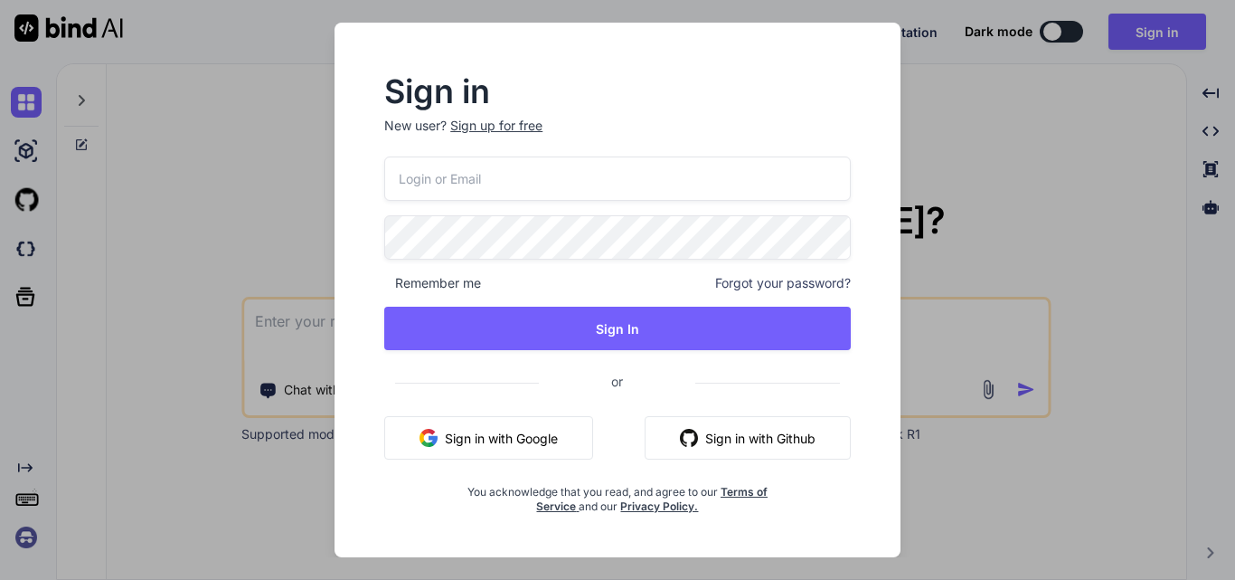
click at [542, 176] on input "email" at bounding box center [617, 178] width 467 height 44
drag, startPoint x: 520, startPoint y: 177, endPoint x: 369, endPoint y: 187, distance: 151.4
click at [369, 187] on div "Sign in New user? Sign up for free bind@yopmail.com Remember me Forgot your pas…" at bounding box center [617, 295] width 525 height 437
type input "[EMAIL_ADDRESS][DOMAIN_NAME]"
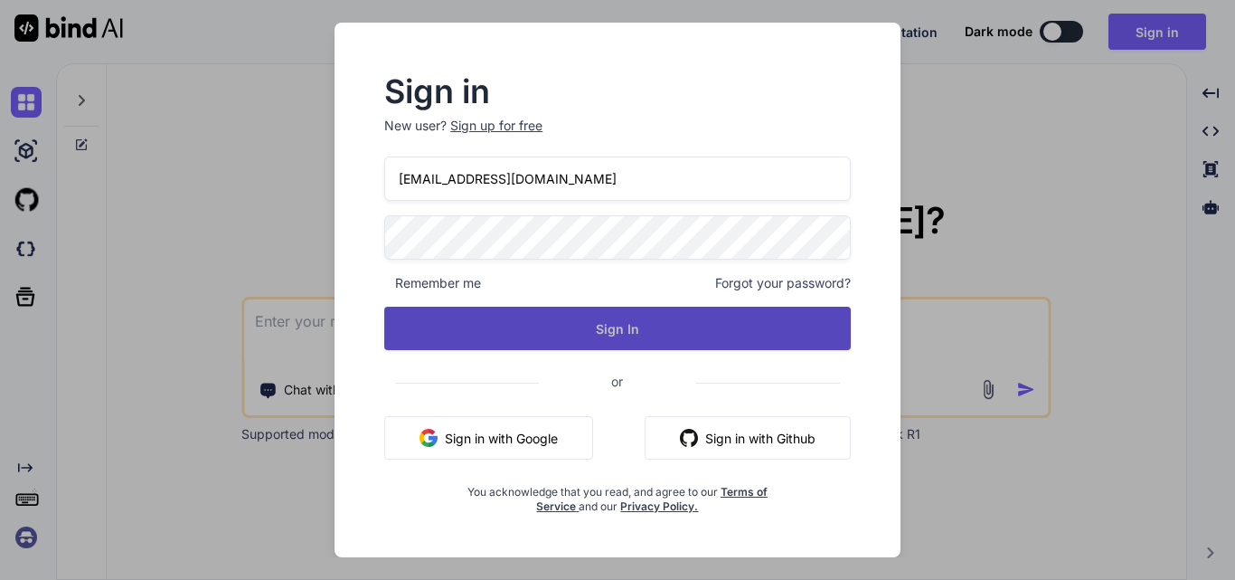
click at [460, 322] on button "Sign In" at bounding box center [617, 328] width 467 height 43
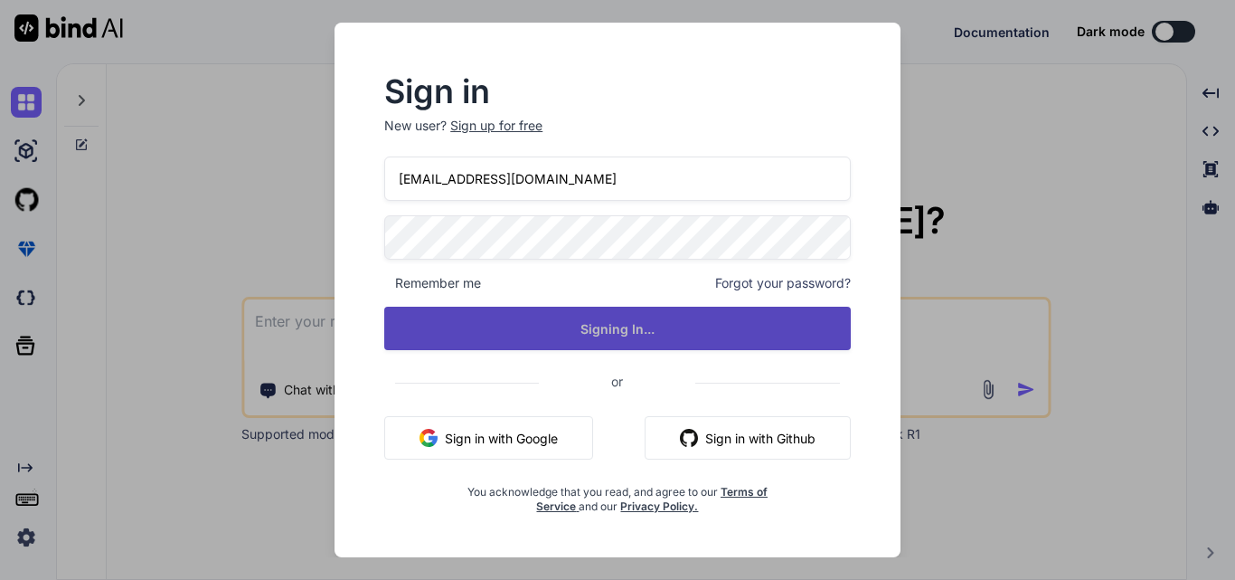
type textarea "x"
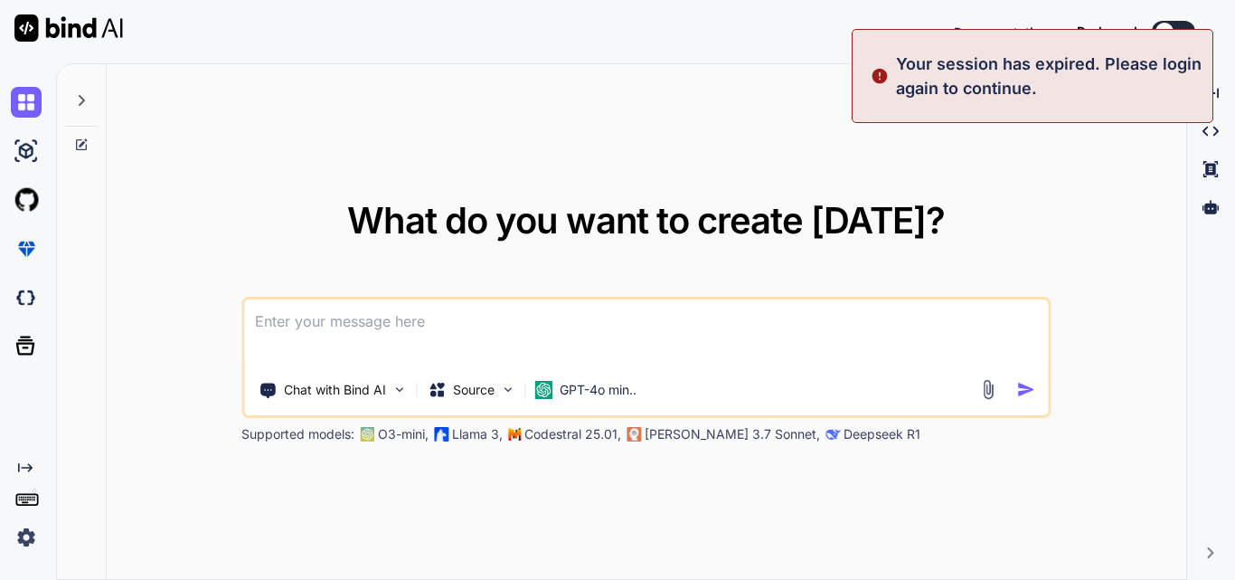
click at [576, 120] on div "What do you want to create today? Chat with Bind AI Source GPT-4o min.. Support…" at bounding box center [647, 322] width 1080 height 516
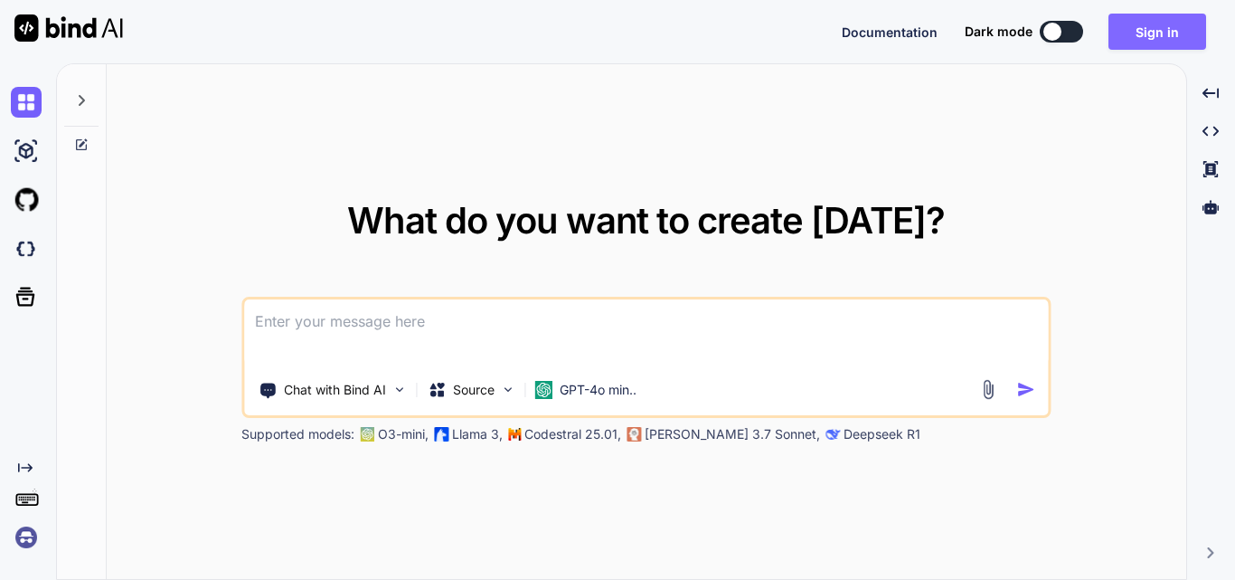
click at [1139, 32] on button "Sign in" at bounding box center [1158, 32] width 98 height 36
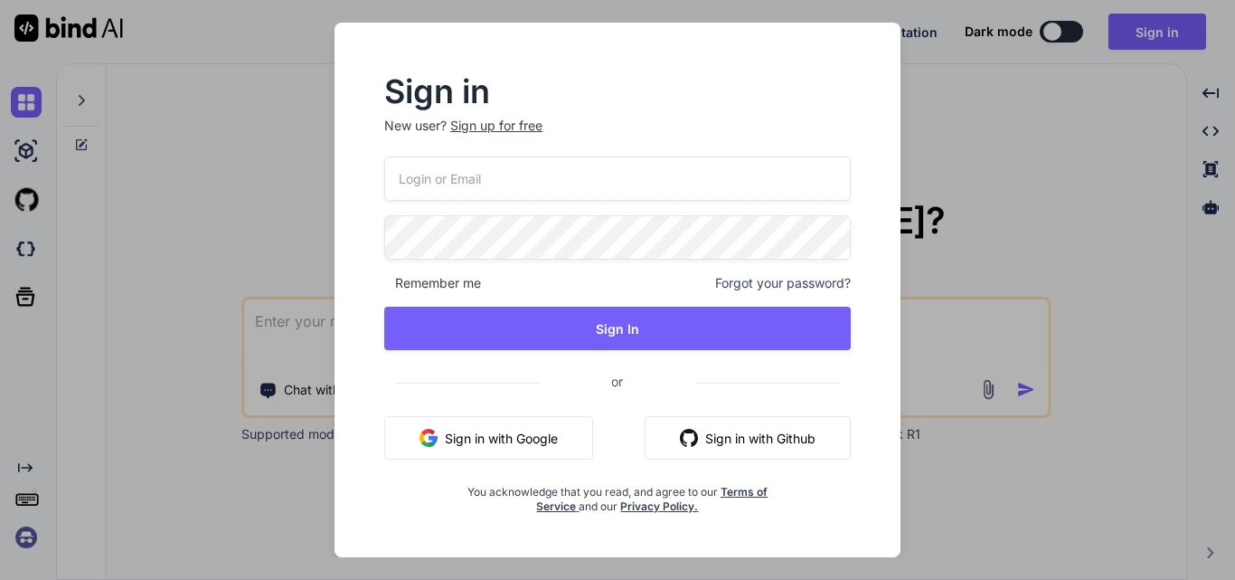
click at [552, 174] on input "email" at bounding box center [617, 178] width 467 height 44
paste input "[EMAIL_ADDRESS][DOMAIN_NAME]"
type input "[EMAIL_ADDRESS][DOMAIN_NAME]"
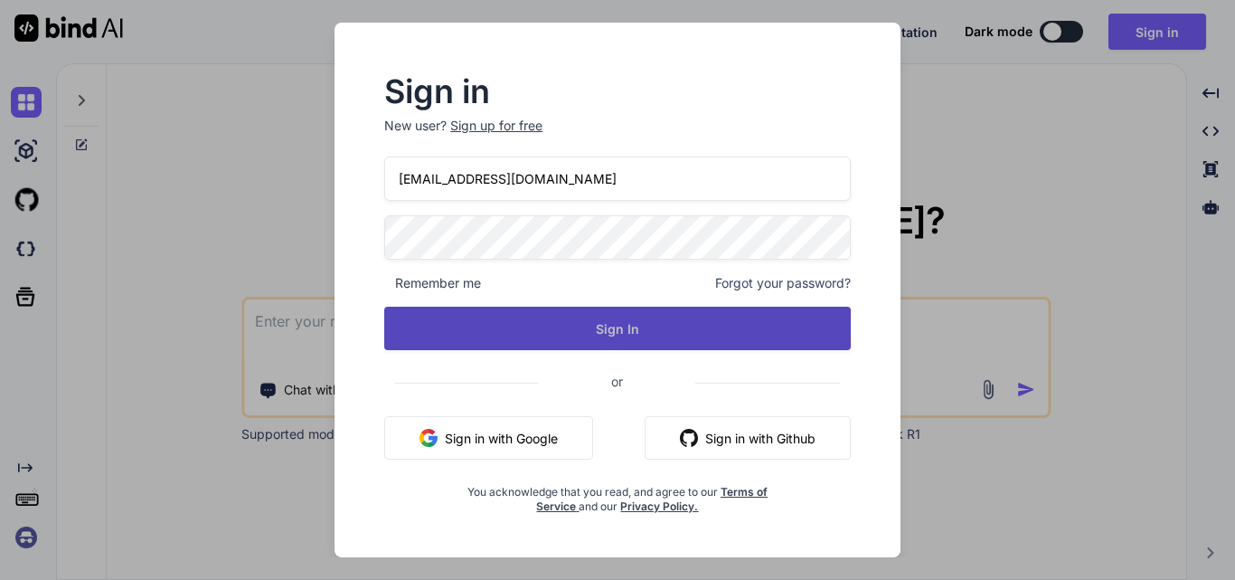
click at [565, 329] on button "Sign In" at bounding box center [617, 328] width 467 height 43
type textarea "x"
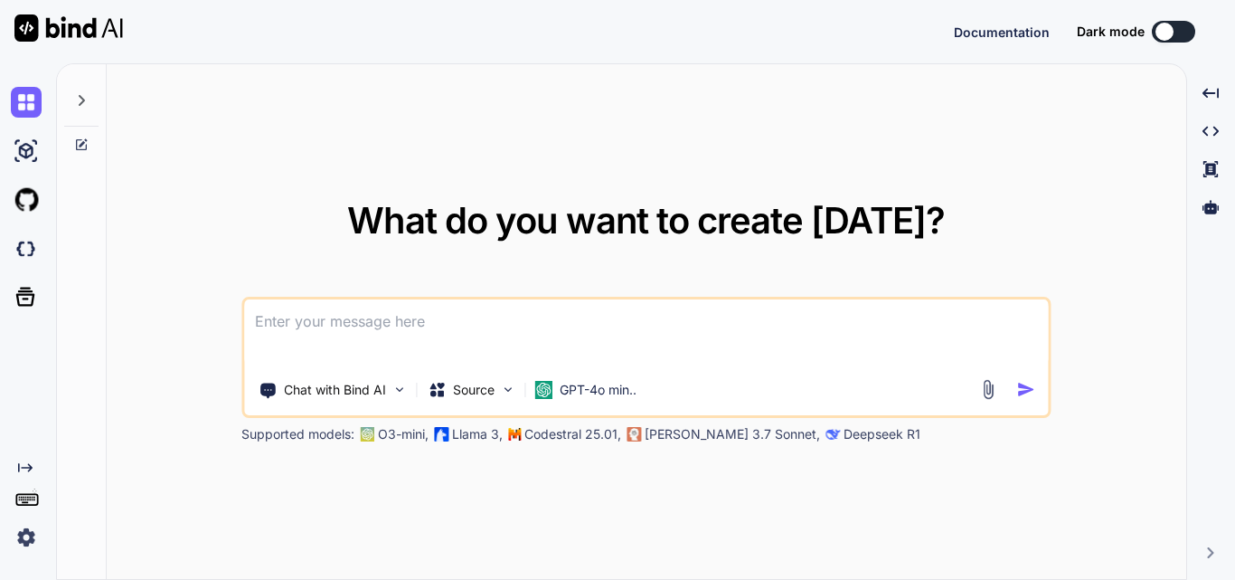
type textarea "x"
click at [14, 537] on img at bounding box center [26, 537] width 31 height 31
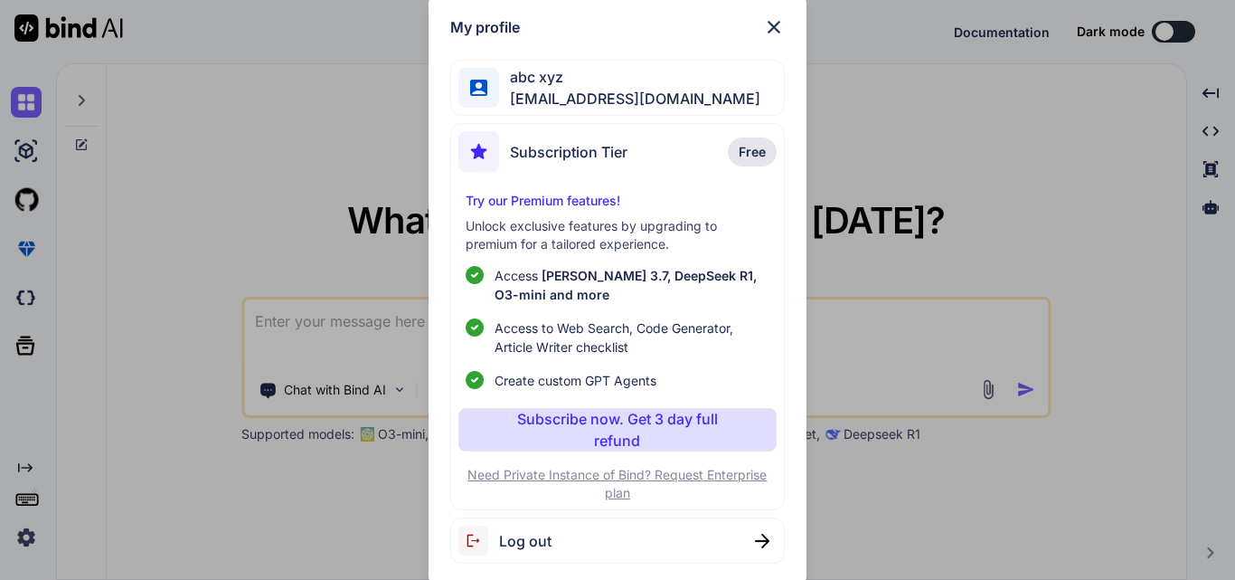
click at [167, 207] on div "My profile abc xyz [EMAIL_ADDRESS][DOMAIN_NAME] Subscription Tier Free Try our …" at bounding box center [617, 290] width 1235 height 580
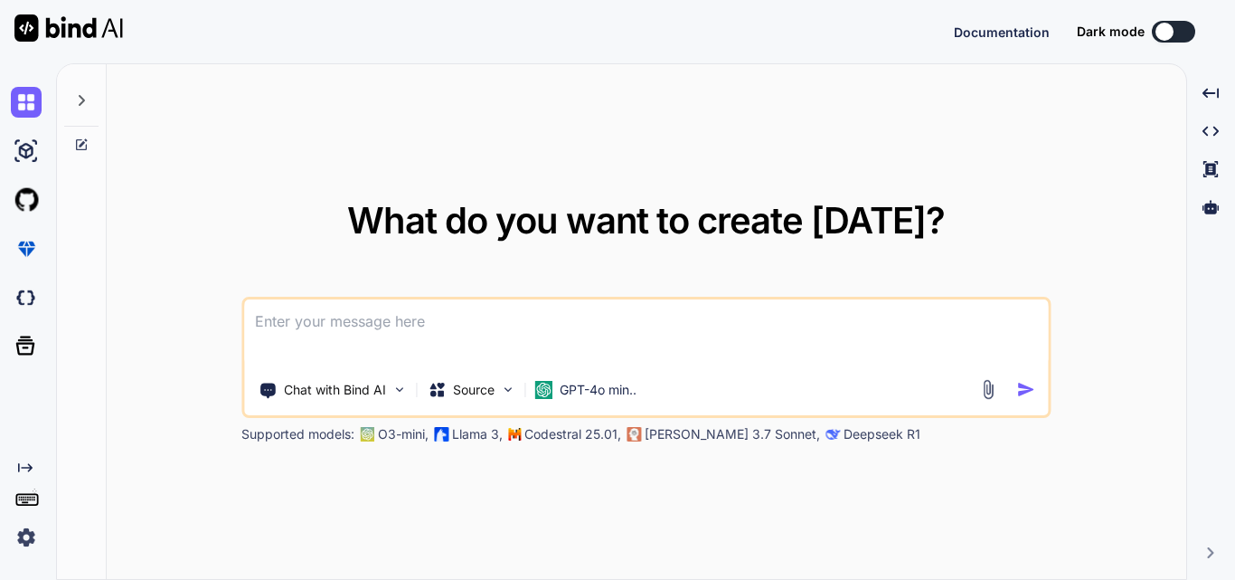
click at [364, 319] on textarea at bounding box center [646, 332] width 804 height 67
paste textarea "System.DllNotFoundException: 'Unable to load DLL 'sni.dll' or one of its depend…"
type textarea "System.DllNotFoundException: 'Unable to load DLL 'sni.dll' or one of its depend…"
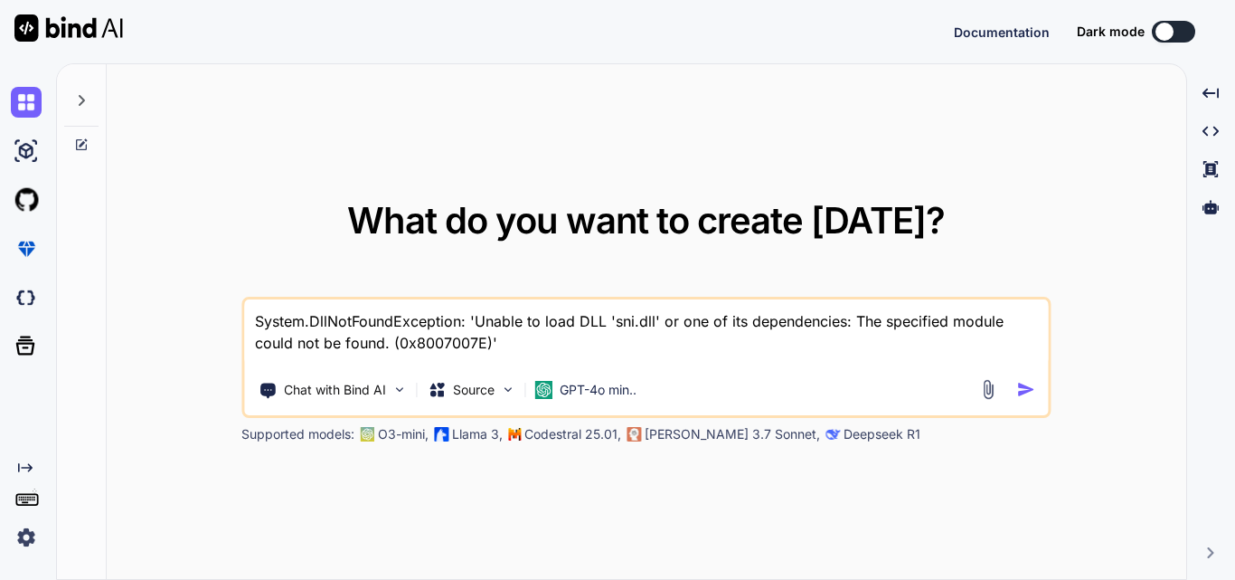
type textarea "x"
type textarea "System.DllNotFoundException: 'Unable to load DLL 'sni.dll' or one of its depend…"
click at [1017, 392] on img "button" at bounding box center [1026, 389] width 19 height 19
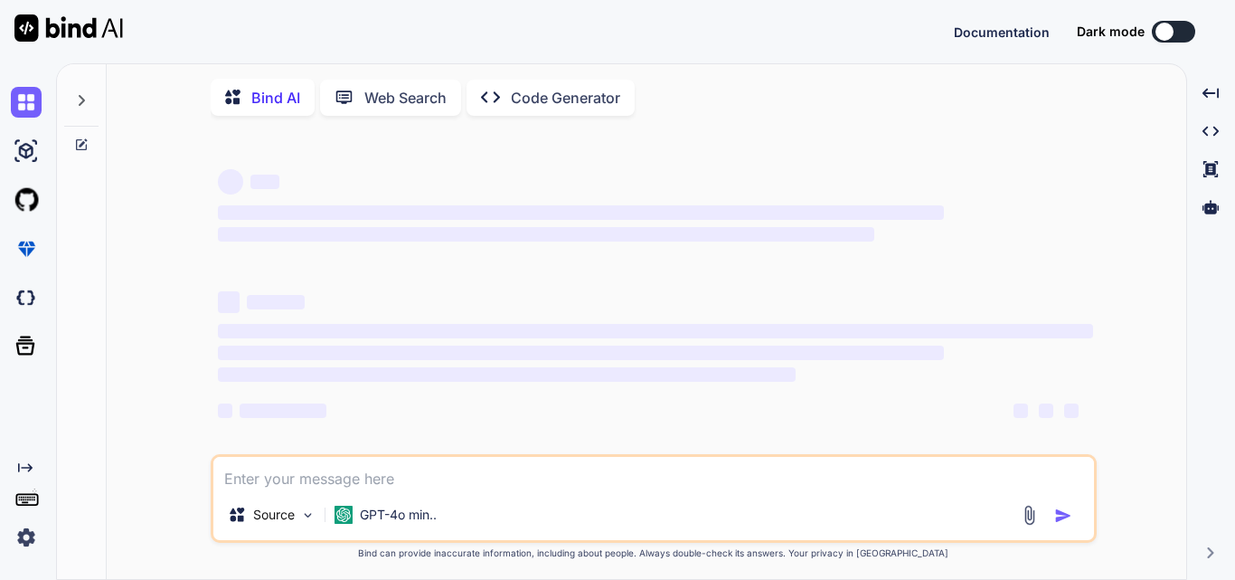
type textarea "x"
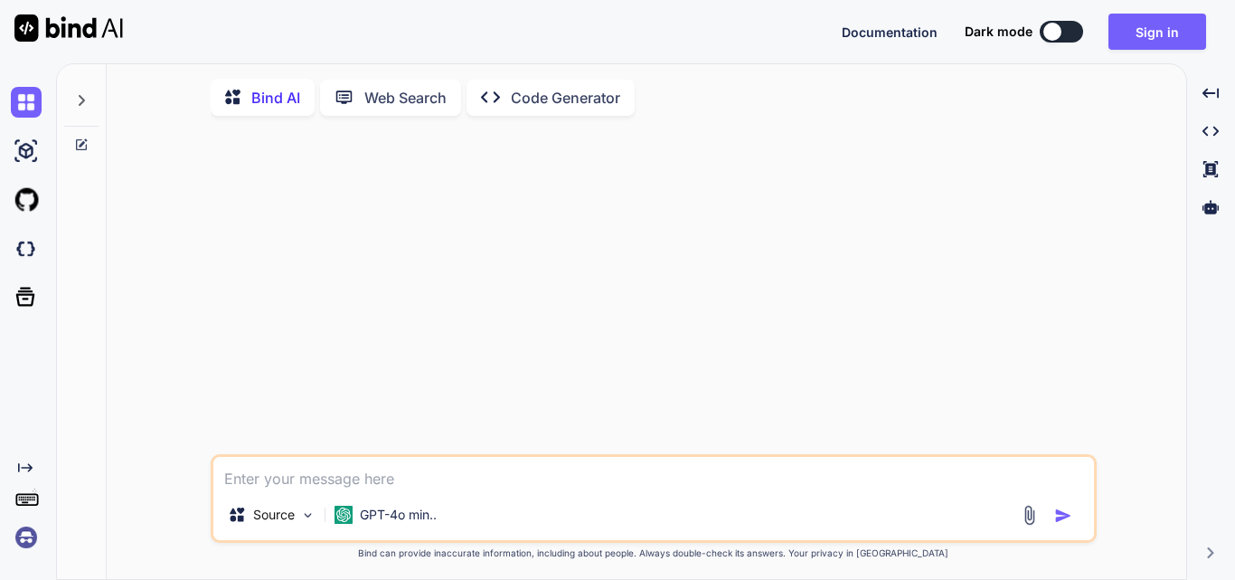
scroll to position [7, 0]
